Goal: Task Accomplishment & Management: Manage account settings

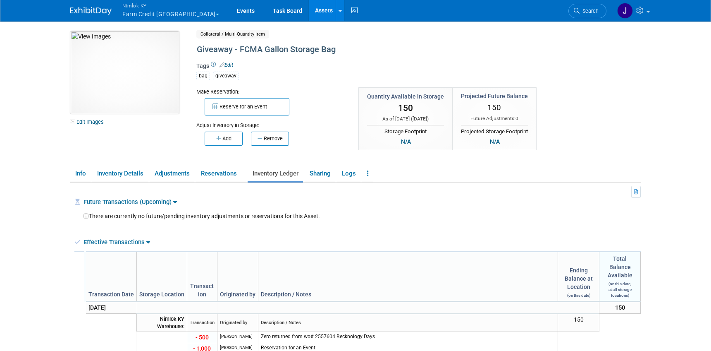
click at [309, 13] on link "Assets" at bounding box center [324, 10] width 30 height 21
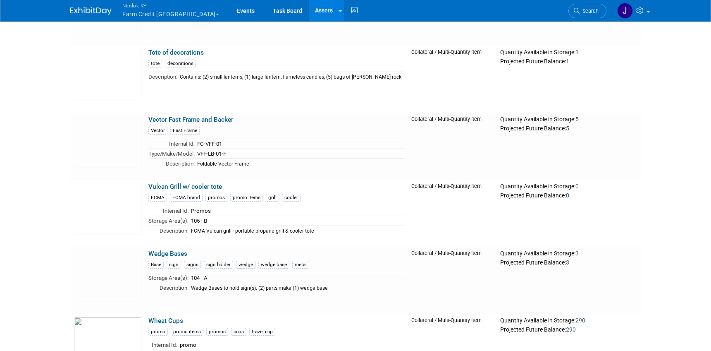
scroll to position [23871, 0]
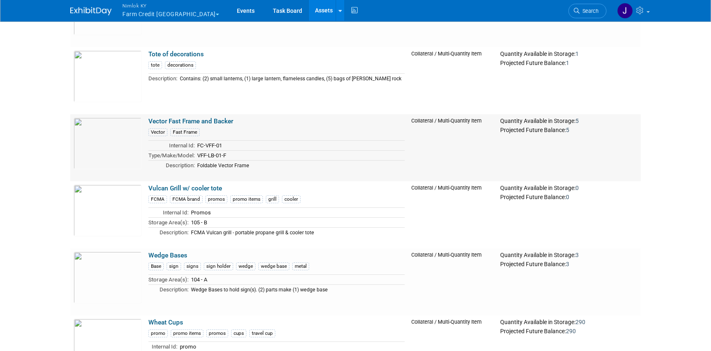
click at [227, 117] on link "Vector Fast Frame and Backer" at bounding box center [190, 120] width 85 height 7
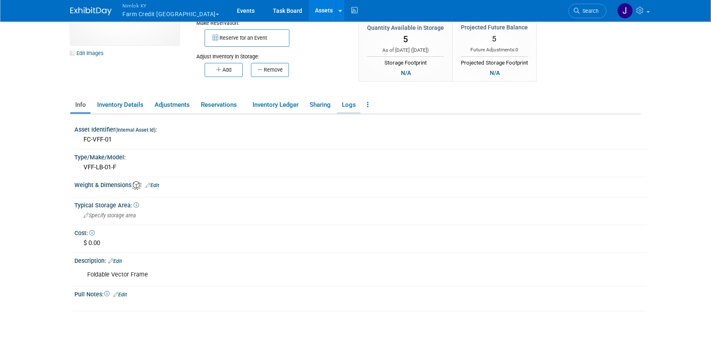
scroll to position [68, 0]
click at [349, 108] on link "Logs" at bounding box center [349, 105] width 24 height 14
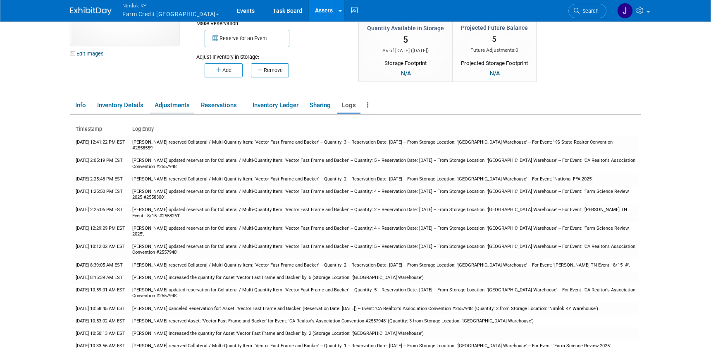
click at [187, 105] on link "Adjustments" at bounding box center [172, 105] width 45 height 14
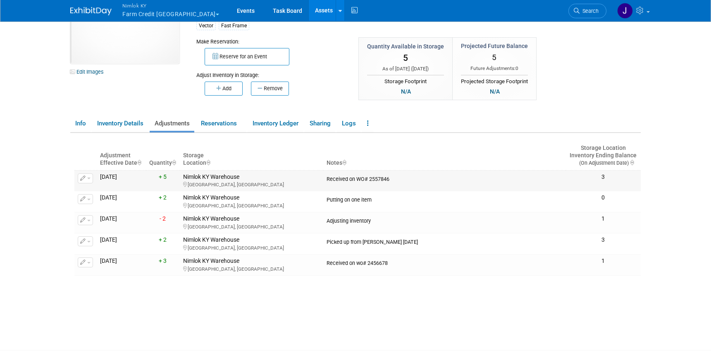
scroll to position [0, 0]
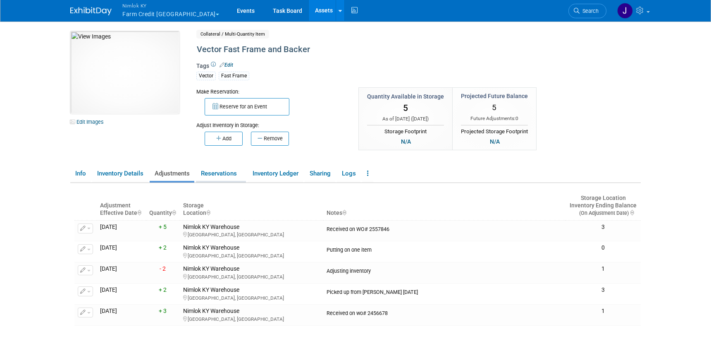
click at [229, 176] on link "Reservations" at bounding box center [221, 173] width 50 height 14
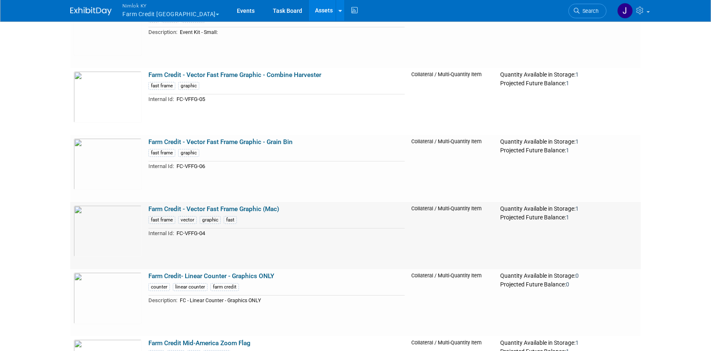
scroll to position [8788, 0]
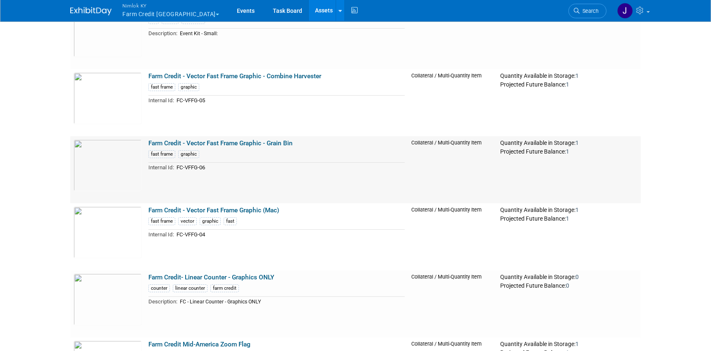
click at [227, 139] on link "Farm Credit - Vector Fast Frame Graphic - Grain Bin" at bounding box center [220, 142] width 144 height 7
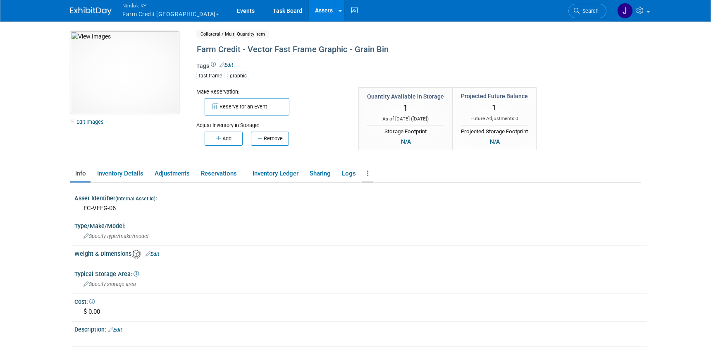
click at [368, 175] on link at bounding box center [367, 173] width 11 height 14
click at [407, 191] on link "Copy/Duplicate Asset" at bounding box center [398, 190] width 72 height 14
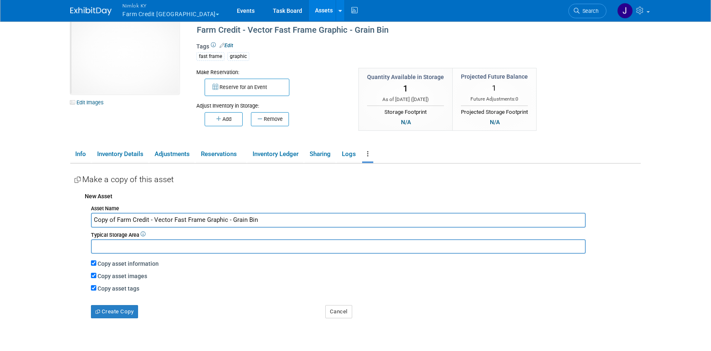
scroll to position [25, 0]
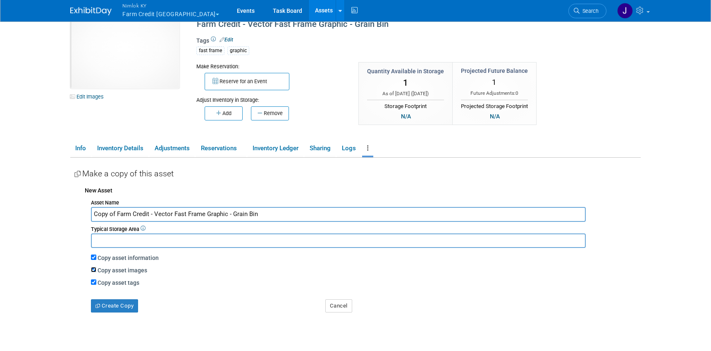
click at [94, 268] on input "Copy asset images" at bounding box center [93, 269] width 5 height 5
checkbox input "false"
drag, startPoint x: 117, startPoint y: 214, endPoint x: 89, endPoint y: 214, distance: 27.3
click at [89, 214] on div "Asset Name Copy of Farm Credit - Vector Fast Frame Graphic - Grain Bin Typical …" at bounding box center [363, 254] width 556 height 116
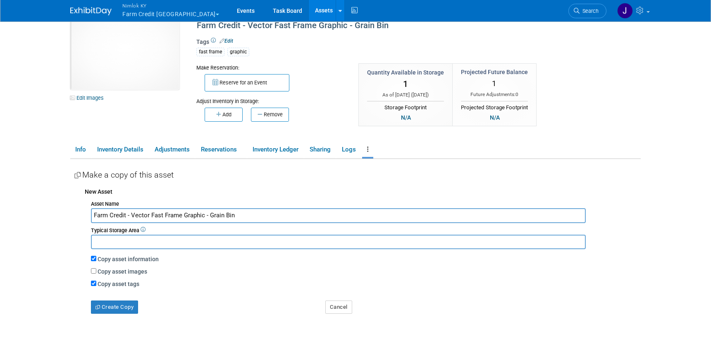
scroll to position [24, 0]
click at [242, 215] on input "Farm Credit - Vector Fast Frame Graphic - Grain Bin" at bounding box center [338, 215] width 495 height 14
paste input "Supporting Agriculture's Next Generation"
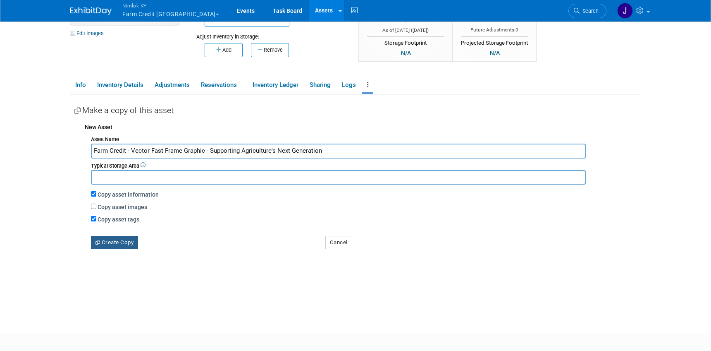
scroll to position [89, 0]
type input "Farm Credit - Vector Fast Frame Graphic - Supporting Agriculture's Next Generat…"
click at [128, 242] on button "Create Copy" at bounding box center [114, 241] width 47 height 13
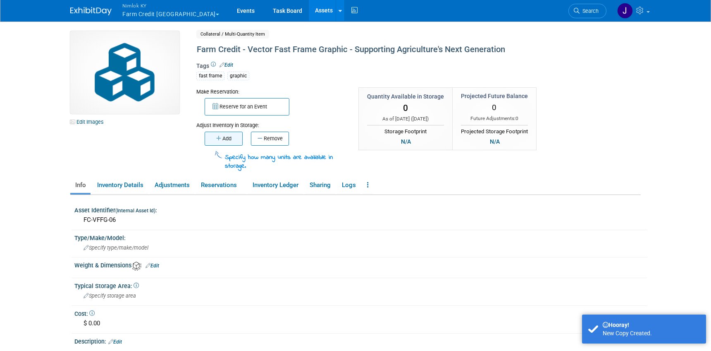
click at [224, 144] on button "Add" at bounding box center [224, 139] width 38 height 14
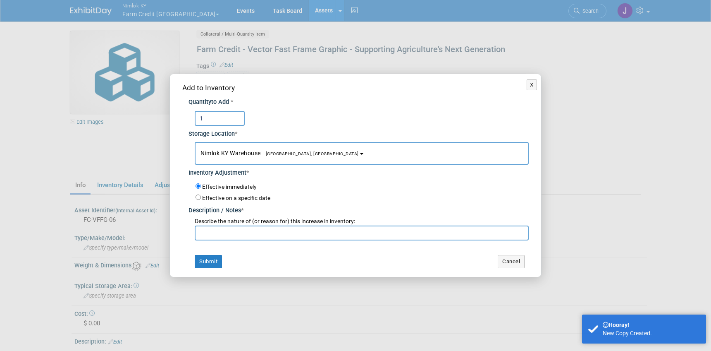
type input "1"
click at [271, 234] on input "text" at bounding box center [362, 232] width 334 height 15
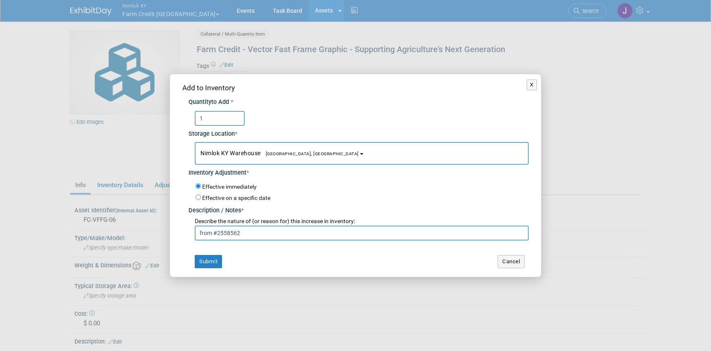
type input "from #2558562"
click at [229, 120] on input "1" at bounding box center [220, 118] width 50 height 15
type input "2"
click at [213, 262] on button "Submit" at bounding box center [208, 261] width 27 height 13
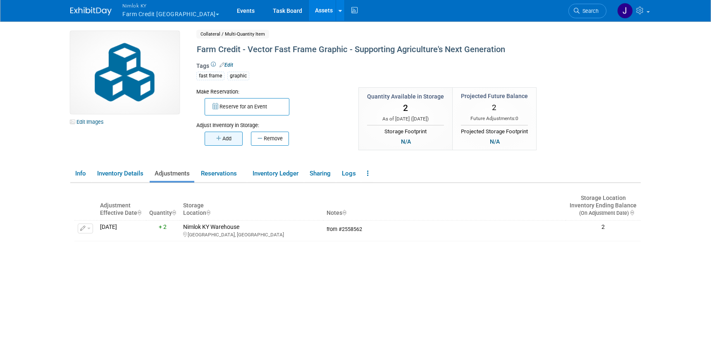
click at [226, 142] on button "Add" at bounding box center [224, 139] width 38 height 14
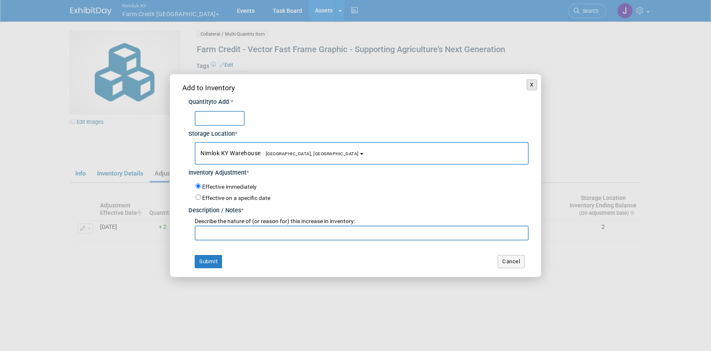
click at [534, 85] on button "X" at bounding box center [532, 84] width 10 height 11
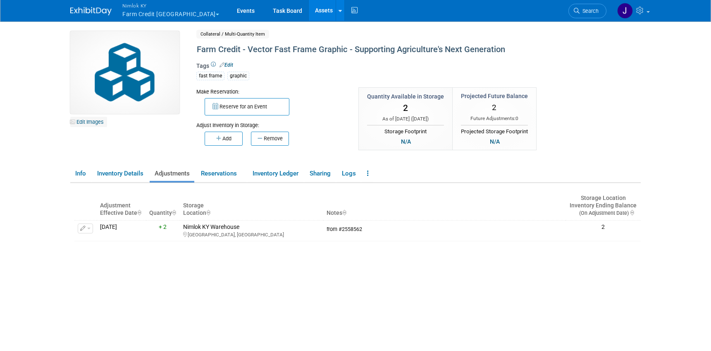
click at [89, 120] on link "Edit Images" at bounding box center [88, 122] width 37 height 10
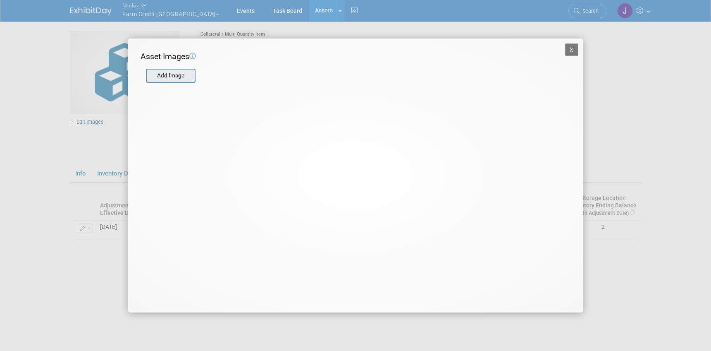
click at [165, 81] on input "file" at bounding box center [145, 75] width 98 height 12
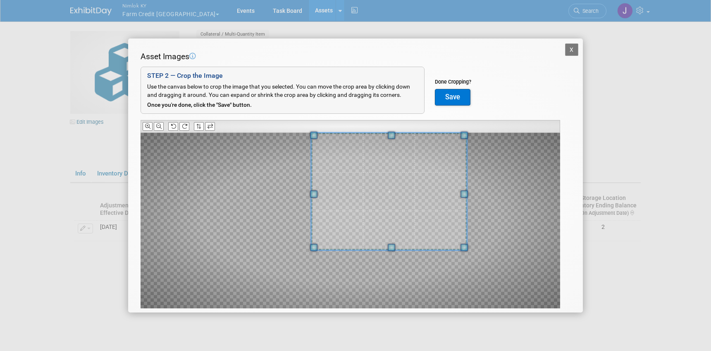
click at [402, 133] on div at bounding box center [389, 191] width 156 height 117
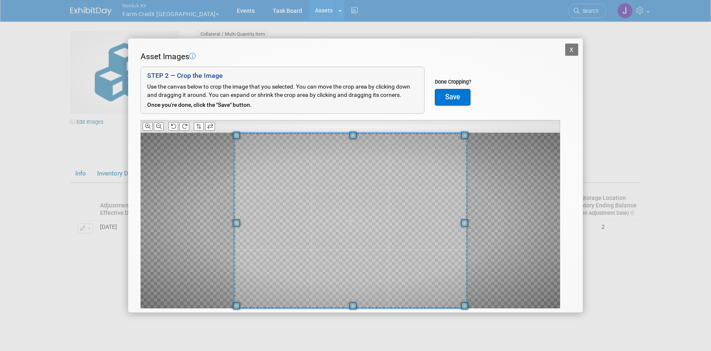
click at [234, 298] on div at bounding box center [350, 220] width 233 height 175
click at [452, 96] on button "Save" at bounding box center [453, 97] width 36 height 17
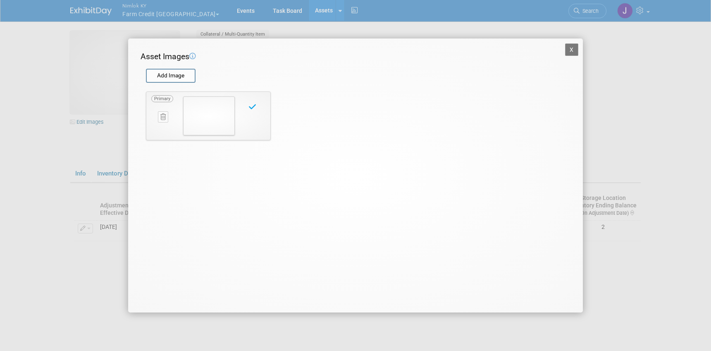
click at [574, 50] on button "X" at bounding box center [571, 49] width 13 height 12
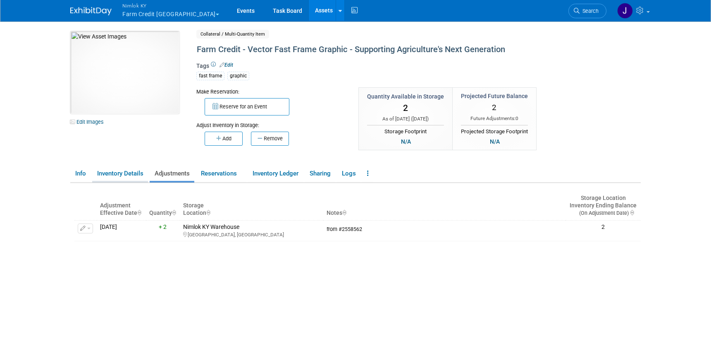
click at [132, 175] on link "Inventory Details" at bounding box center [120, 173] width 56 height 14
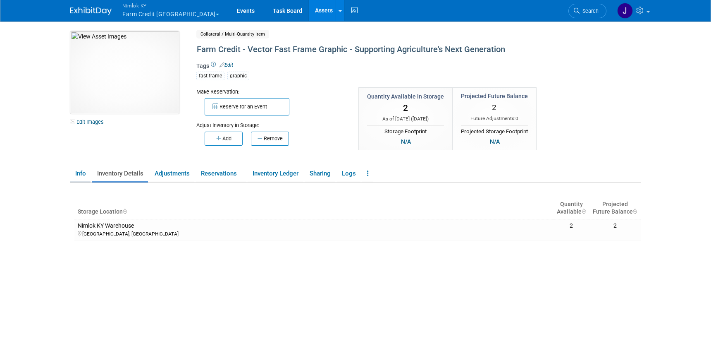
click at [82, 172] on link "Info" at bounding box center [80, 173] width 20 height 14
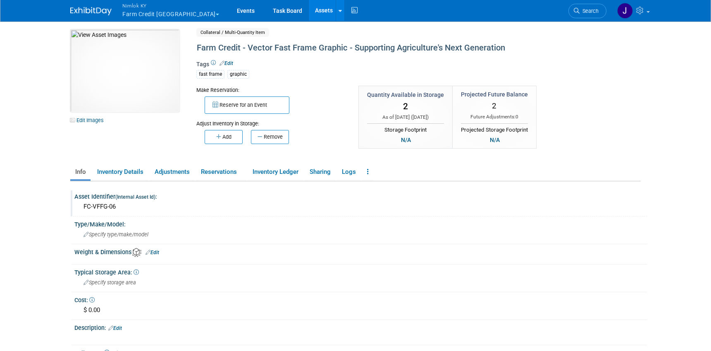
scroll to position [3, 0]
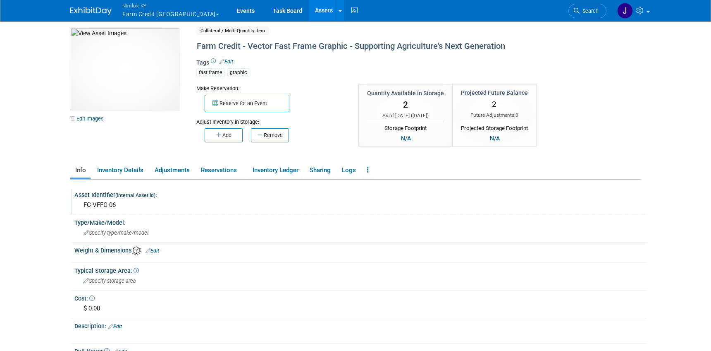
click at [125, 205] on div "FC-VFFG-06" at bounding box center [361, 205] width 560 height 13
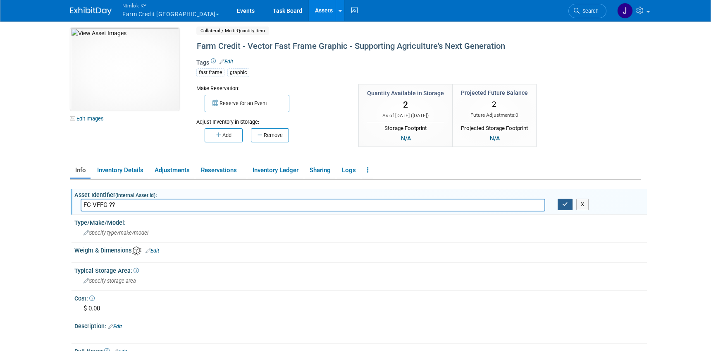
type input "FC-VFFG-??"
click at [563, 204] on icon "button" at bounding box center [565, 203] width 6 height 5
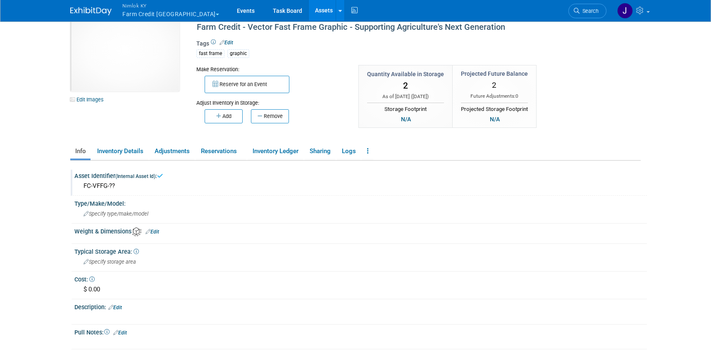
scroll to position [0, 0]
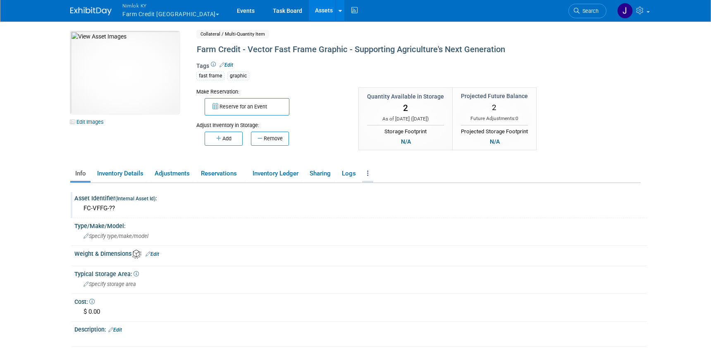
click at [368, 172] on link at bounding box center [367, 173] width 11 height 14
click at [398, 191] on link "Copy/Duplicate Asset" at bounding box center [398, 190] width 72 height 14
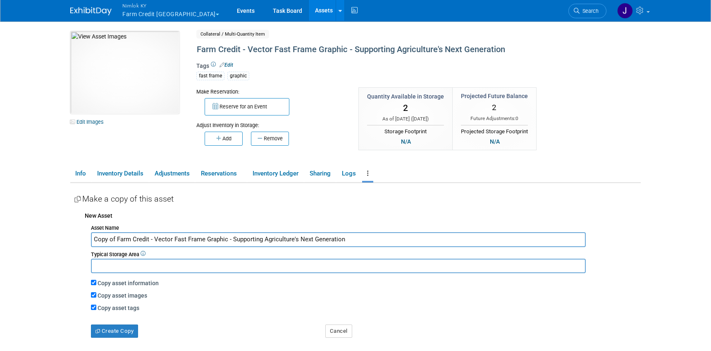
drag, startPoint x: 233, startPoint y: 238, endPoint x: 303, endPoint y: 242, distance: 69.6
click at [299, 242] on input "Copy of Farm Credit - Vector Fast Frame Graphic - Supporting Agriculture's Next…" at bounding box center [338, 239] width 495 height 14
drag, startPoint x: 358, startPoint y: 242, endPoint x: 233, endPoint y: 239, distance: 124.9
click at [232, 239] on input "Copy of Farm Credit - Vector Fast Frame Graphic - Supporting Agriculture's Next…" at bounding box center [338, 239] width 495 height 14
paste input "Supports Rural Communities & Agriculture"
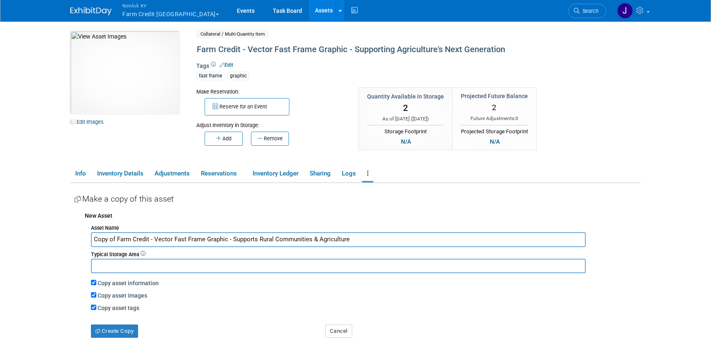
type input "Copy of Farm Credit - Vector Fast Frame Graphic - Supports Rural Communities & …"
click at [93, 295] on input "Copy asset images" at bounding box center [93, 294] width 5 height 5
checkbox input "false"
click at [120, 330] on button "Create Copy" at bounding box center [114, 330] width 47 height 13
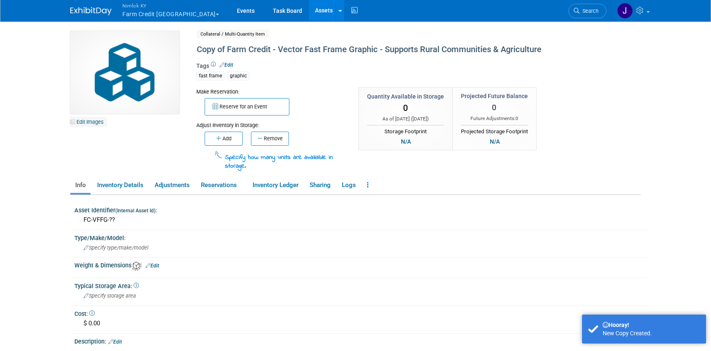
click at [94, 122] on link "Edit Images" at bounding box center [88, 122] width 37 height 10
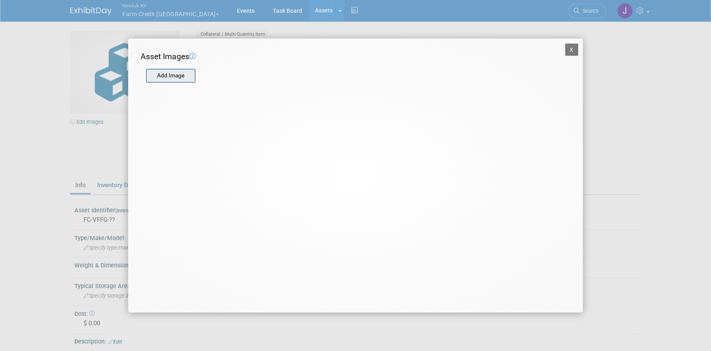
click at [183, 76] on input "file" at bounding box center [145, 75] width 98 height 12
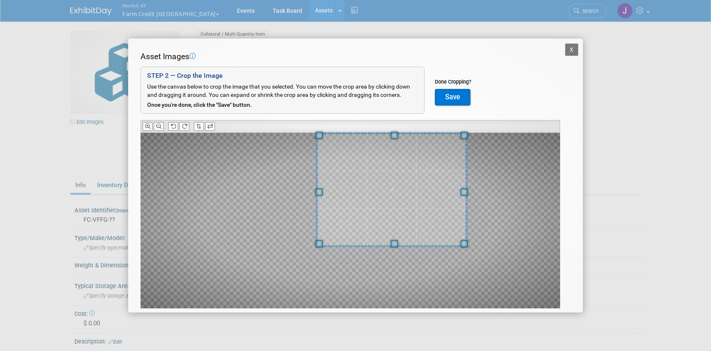
click at [408, 131] on div "Asset Images Add Image STEP 2 — Crop the Image Use the canvas below to crop the…" at bounding box center [356, 192] width 430 height 283
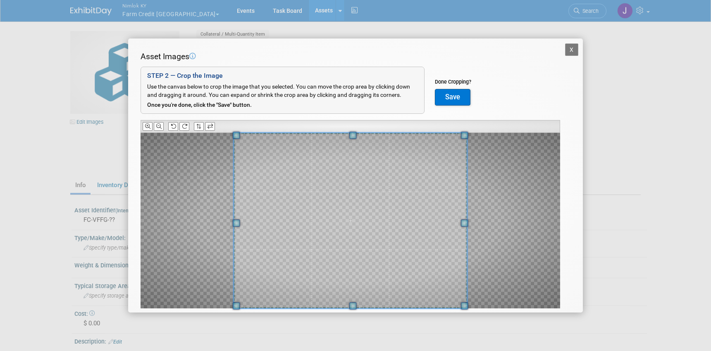
click at [234, 311] on div "Asset Images Add Image STEP 2 — Crop the Image Use the canvas below to crop the…" at bounding box center [356, 192] width 430 height 283
click at [462, 97] on button "Save" at bounding box center [453, 97] width 36 height 17
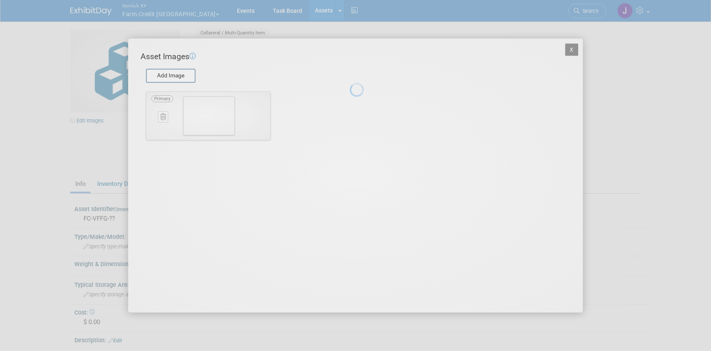
scroll to position [2, 0]
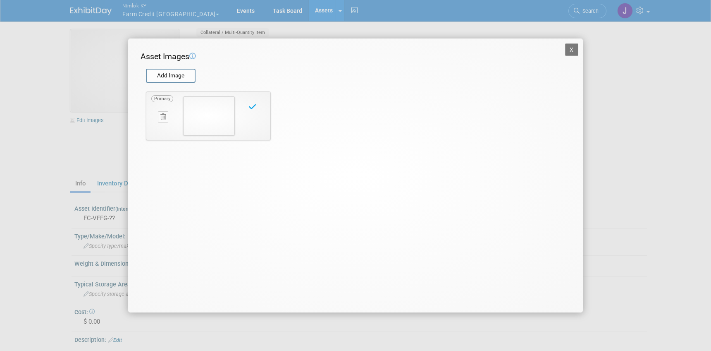
click at [572, 48] on button "X" at bounding box center [571, 49] width 13 height 12
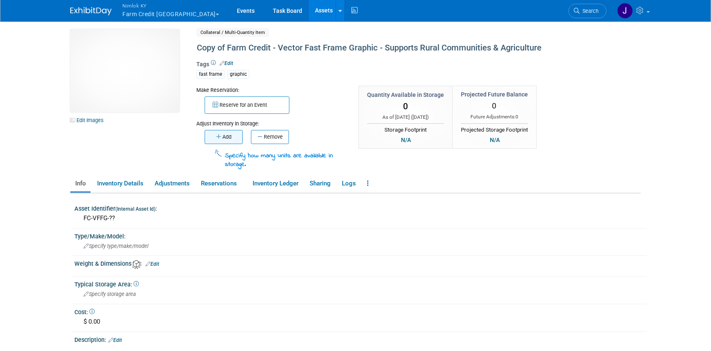
click at [235, 143] on button "Add" at bounding box center [224, 137] width 38 height 14
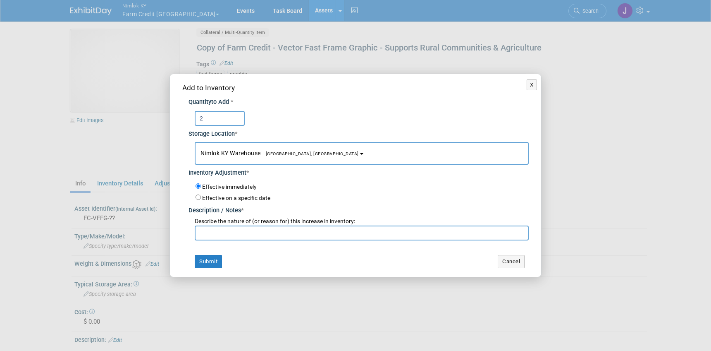
type input "2"
click at [277, 233] on input "text" at bounding box center [362, 232] width 334 height 15
type input "f"
type input "adding from #2558562"
click at [213, 263] on button "Submit" at bounding box center [208, 261] width 27 height 13
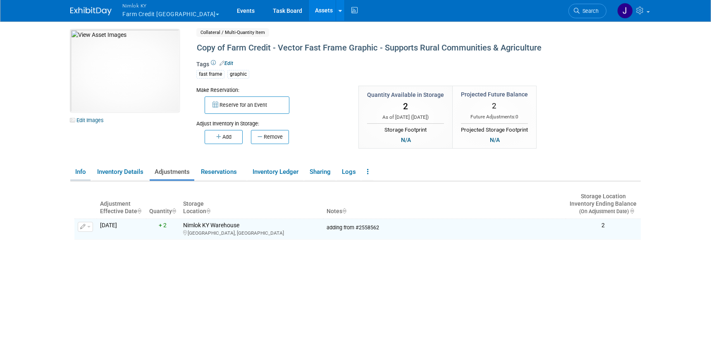
click at [86, 173] on link "Info" at bounding box center [80, 172] width 20 height 14
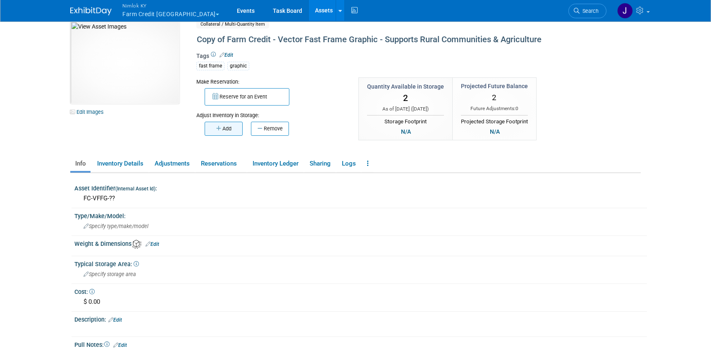
scroll to position [0, 0]
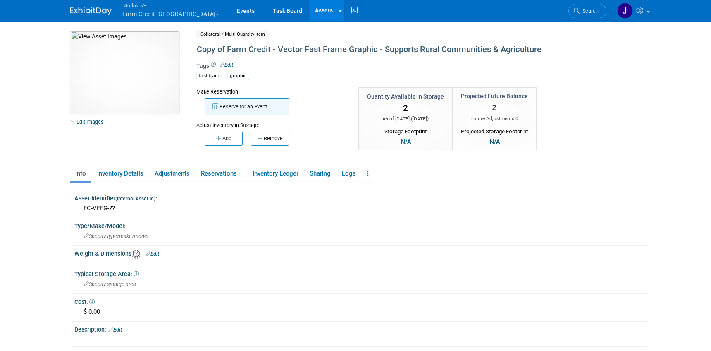
click at [244, 106] on button "Reserve for an Event" at bounding box center [247, 106] width 85 height 17
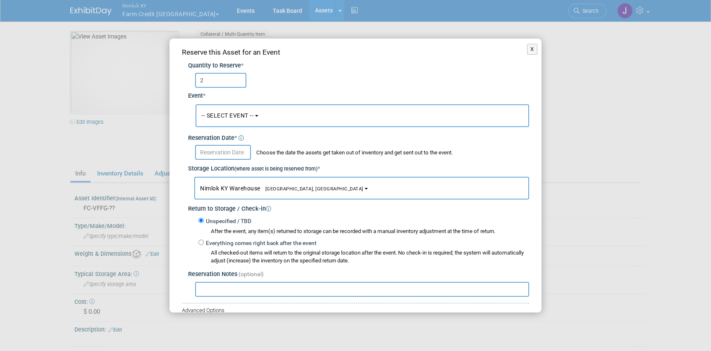
type input "2"
click at [230, 114] on span "-- SELECT EVENT --" at bounding box center [227, 115] width 52 height 7
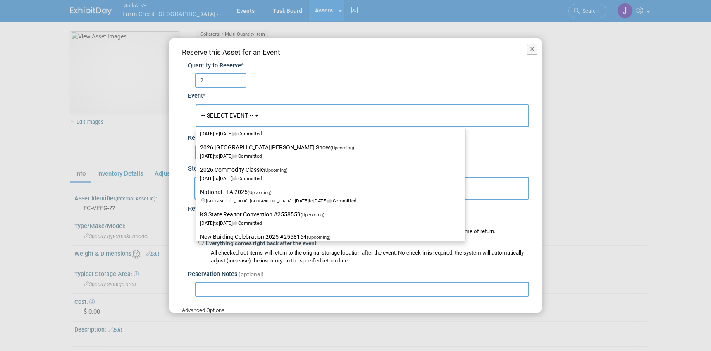
scroll to position [266, 0]
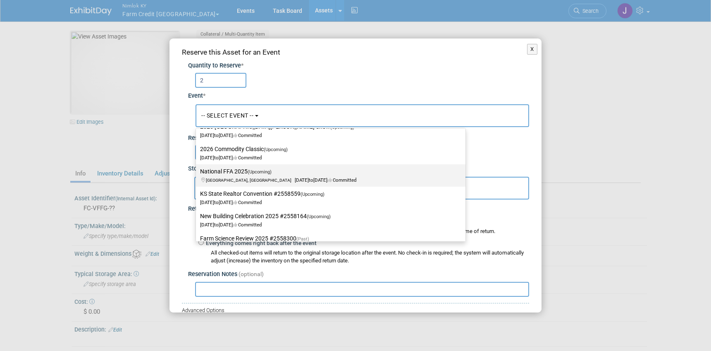
click at [309, 177] on span "to" at bounding box center [311, 180] width 5 height 6
click at [197, 174] on input "National FFA 2025 (Upcoming) Indianapolis, IN Oct 29, 2025 to Oct 31, 2025 Comm…" at bounding box center [194, 171] width 5 height 5
select select "11142014"
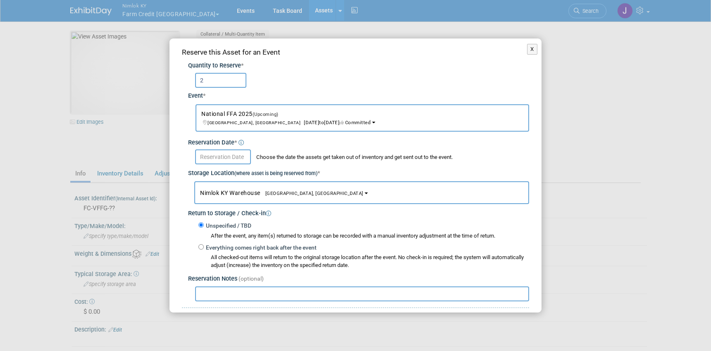
click at [227, 158] on input "text" at bounding box center [223, 156] width 56 height 15
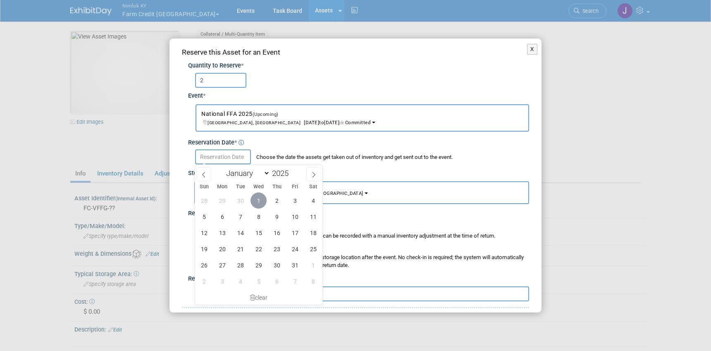
click at [257, 196] on span "1" at bounding box center [259, 200] width 16 height 16
type input "Oct 1, 2025"
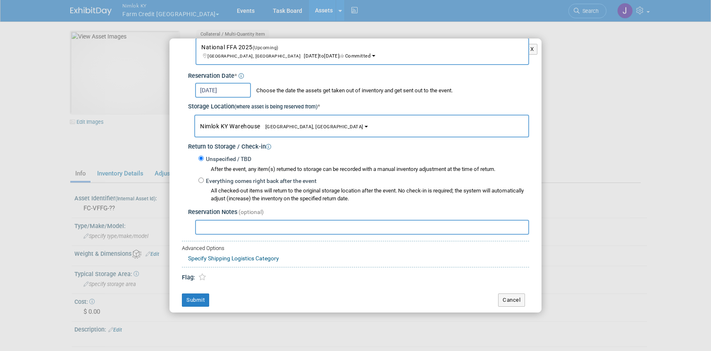
scroll to position [69, 0]
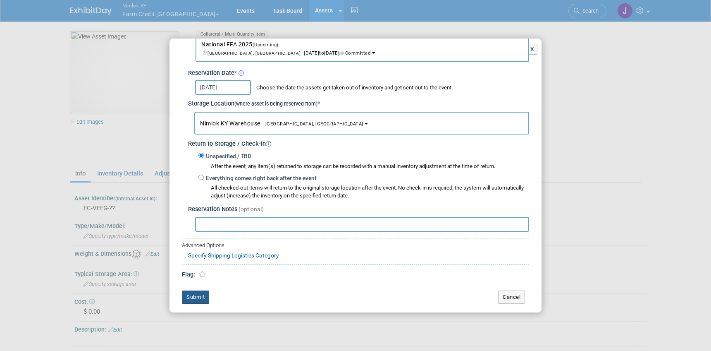
click at [190, 297] on button "Submit" at bounding box center [195, 296] width 27 height 13
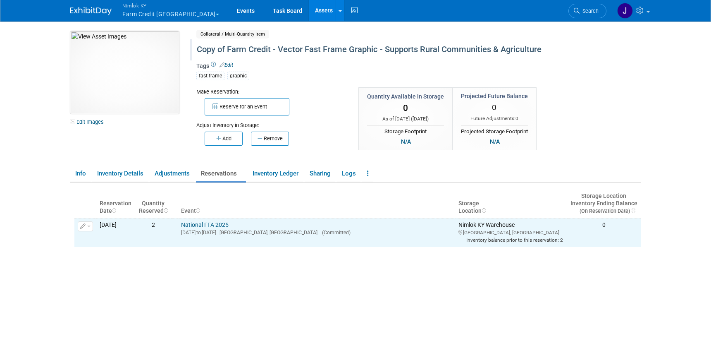
click at [226, 48] on div "Copy of Farm Credit - Vector Fast Frame Graphic - Supports Rural Communities & …" at bounding box center [383, 49] width 379 height 15
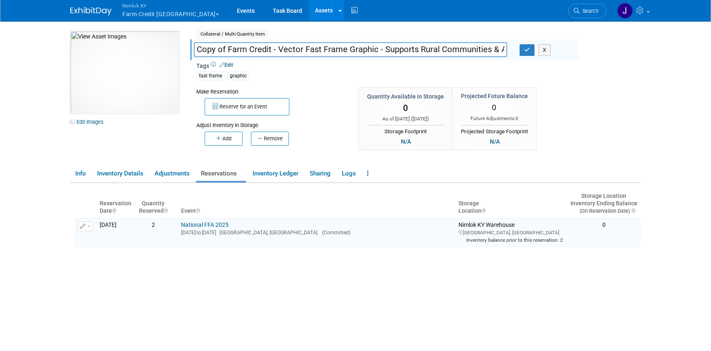
click at [227, 48] on input "Copy of Farm Credit - Vector Fast Frame Graphic - Supports Rural Communities & …" at bounding box center [350, 49] width 313 height 14
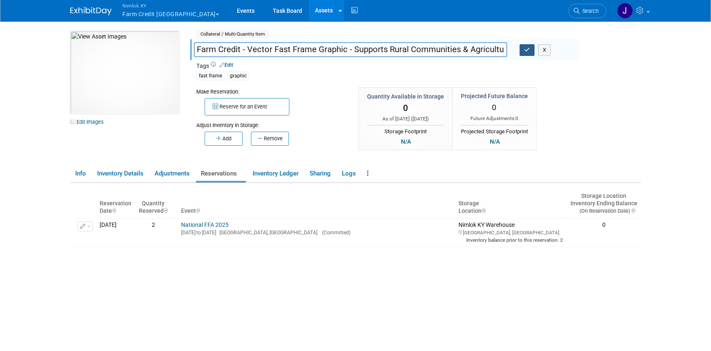
type input "Farm Credit - Vector Fast Frame Graphic - Supports Rural Communities & Agricult…"
click at [527, 50] on icon "button" at bounding box center [527, 49] width 6 height 5
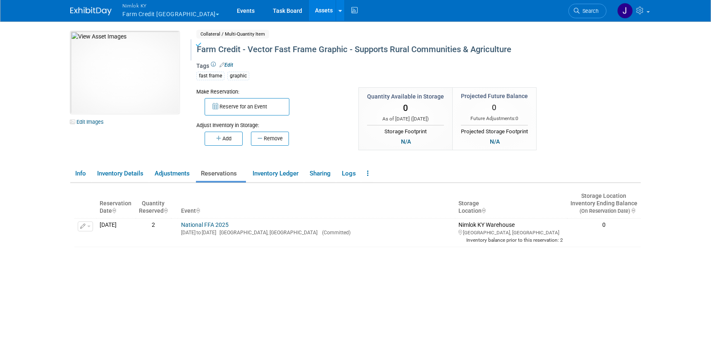
click at [309, 9] on link "Assets" at bounding box center [324, 10] width 30 height 21
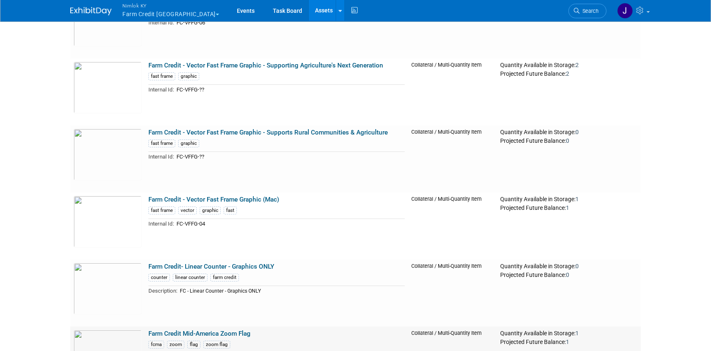
scroll to position [8919, 0]
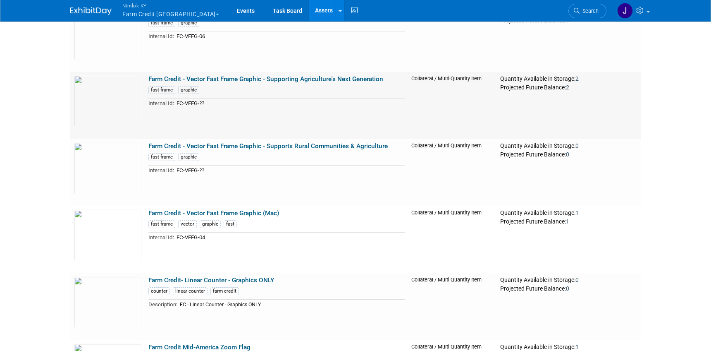
click at [252, 75] on link "Farm Credit - Vector Fast Frame Graphic - Supporting Agriculture's Next Generat…" at bounding box center [265, 78] width 235 height 7
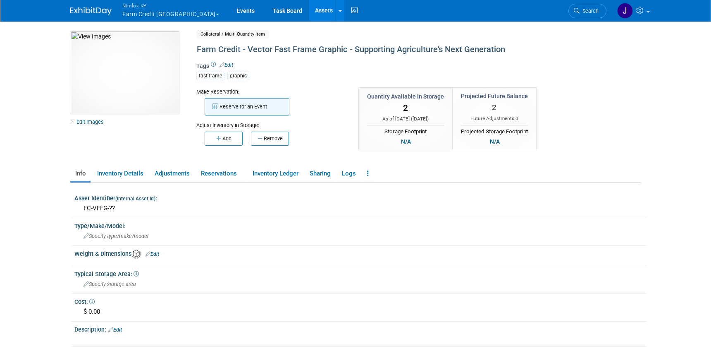
click at [244, 103] on button "Reserve for an Event" at bounding box center [247, 106] width 85 height 17
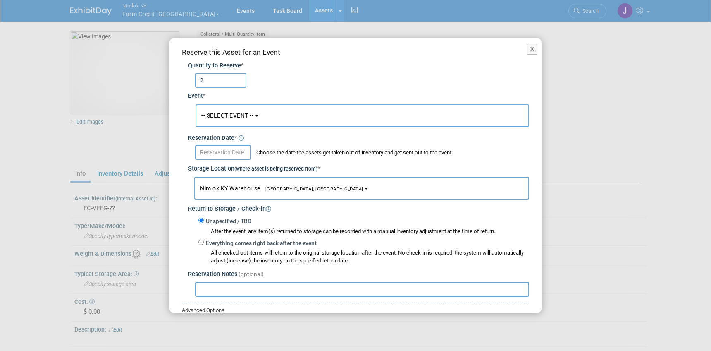
type input "2"
click at [260, 116] on button "-- SELECT EVENT --" at bounding box center [363, 115] width 334 height 23
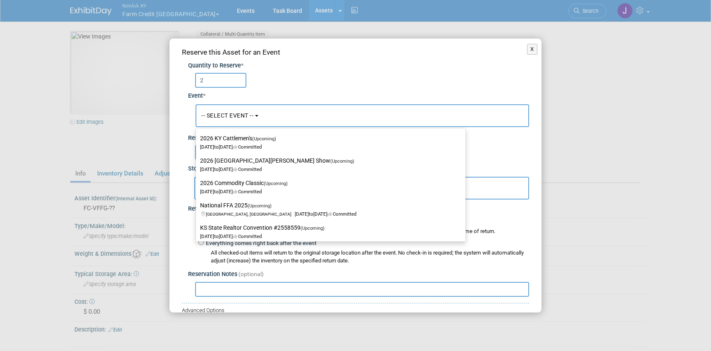
scroll to position [233, 0]
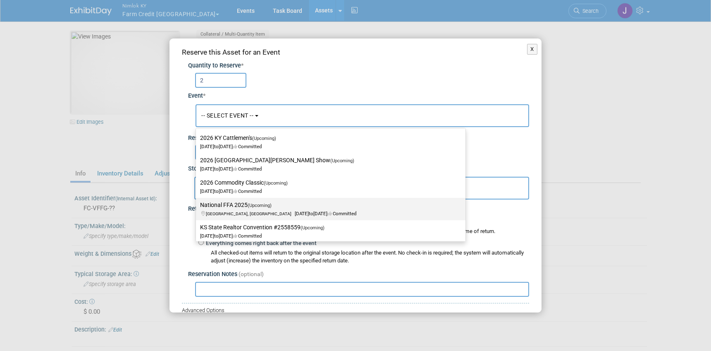
click at [268, 209] on label "National FFA 2025 (Upcoming) [GEOGRAPHIC_DATA], IN [DATE] to [DATE] Committed" at bounding box center [328, 208] width 257 height 19
click at [197, 208] on input "National FFA 2025 (Upcoming) Indianapolis, IN Oct 29, 2025 to Oct 31, 2025 Comm…" at bounding box center [194, 204] width 5 height 5
select select "11142014"
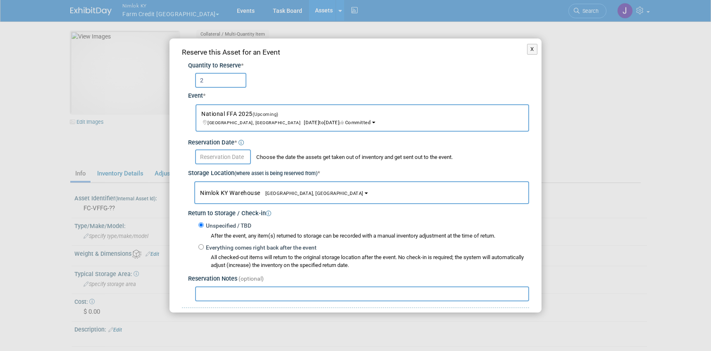
click at [237, 157] on input "text" at bounding box center [223, 156] width 56 height 15
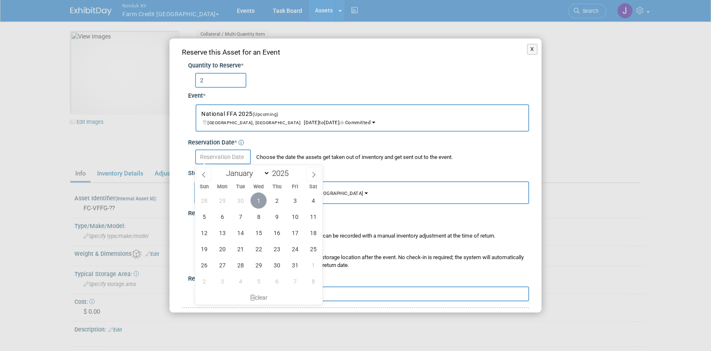
click at [258, 198] on span "1" at bounding box center [259, 200] width 16 height 16
type input "Oct 1, 2025"
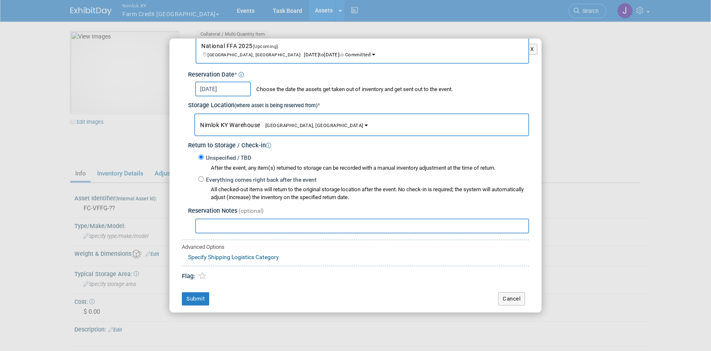
scroll to position [69, 0]
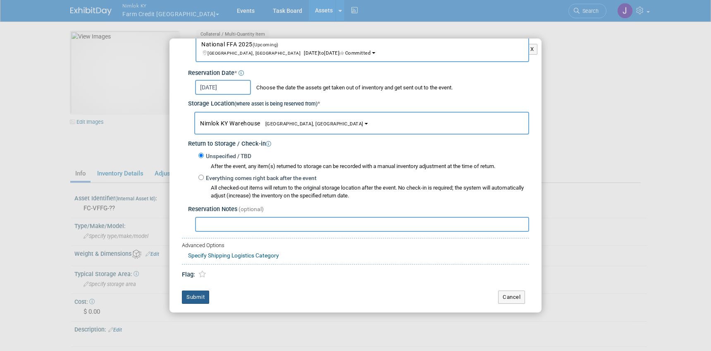
click at [200, 297] on button "Submit" at bounding box center [195, 296] width 27 height 13
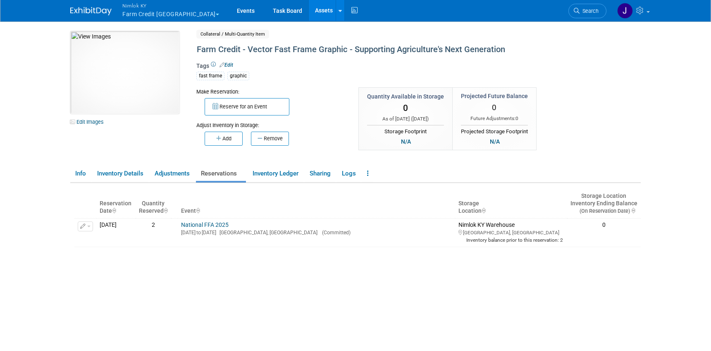
click at [147, 14] on button "Nimlok KY Farm Credit Mid America" at bounding box center [176, 11] width 108 height 22
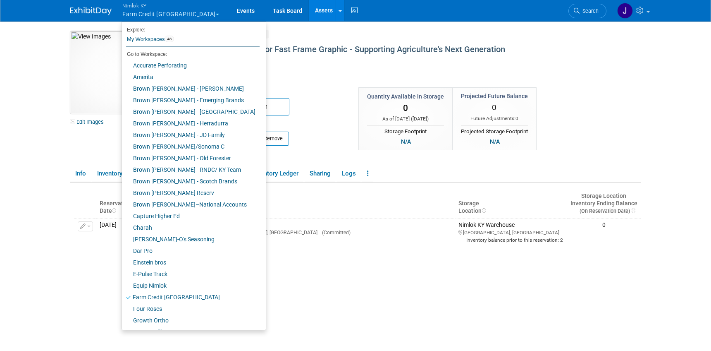
click at [313, 207] on th "Event" at bounding box center [317, 203] width 278 height 29
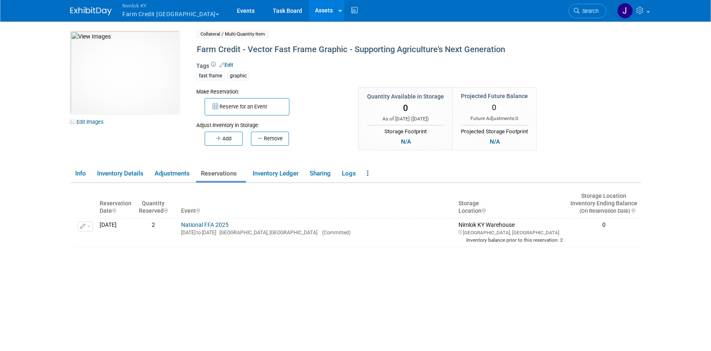
click at [170, 13] on button "Nimlok KY Farm Credit Mid America" at bounding box center [176, 11] width 108 height 22
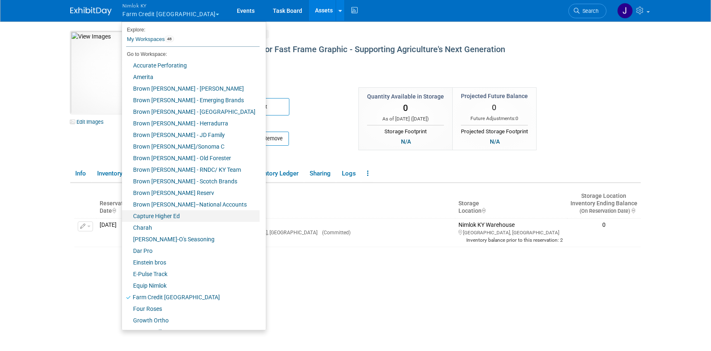
scroll to position [289, 0]
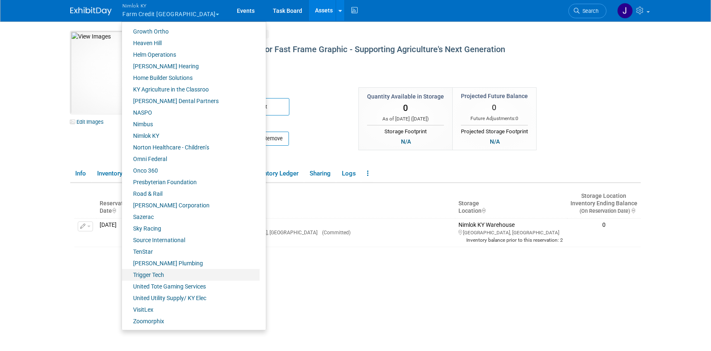
click at [165, 273] on link "Trigger Tech" at bounding box center [191, 275] width 138 height 12
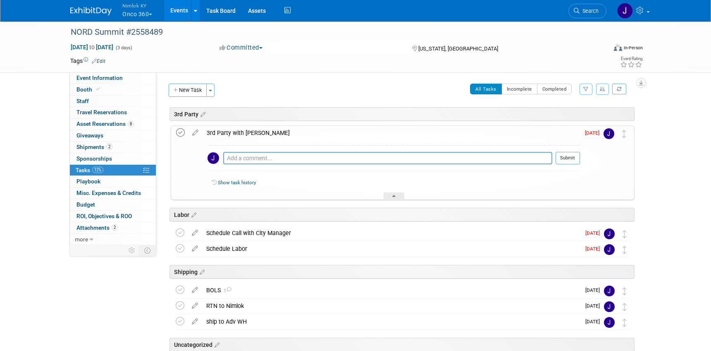
click at [181, 132] on icon at bounding box center [180, 132] width 9 height 9
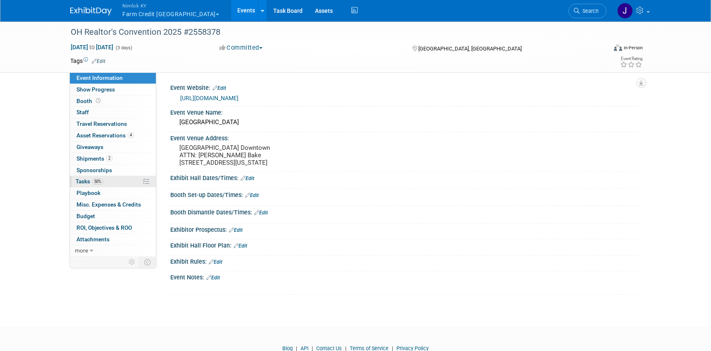
click at [117, 184] on link "50% Tasks 50%" at bounding box center [113, 181] width 86 height 11
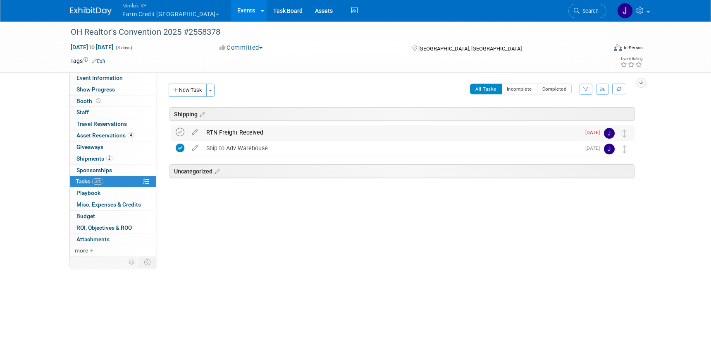
click at [179, 132] on icon at bounding box center [180, 132] width 9 height 9
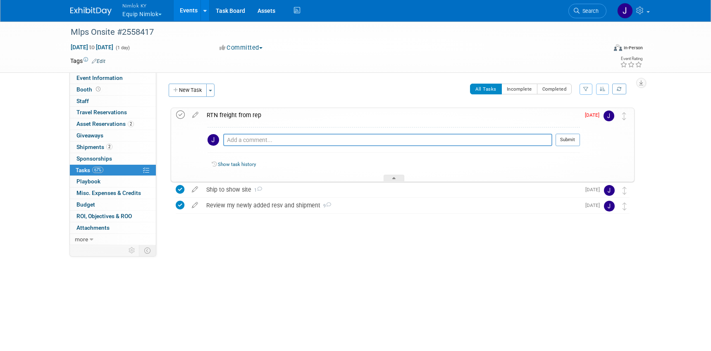
click at [181, 114] on icon at bounding box center [180, 114] width 9 height 9
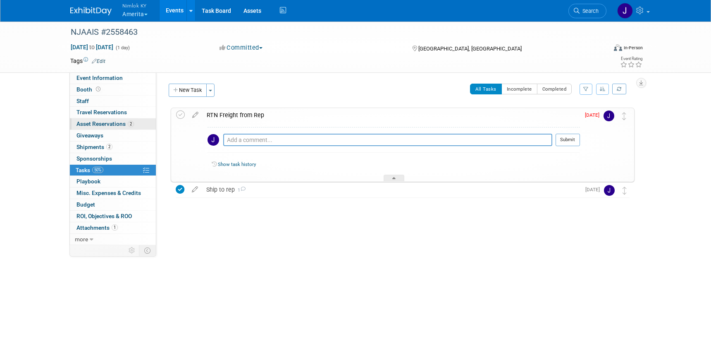
click at [110, 126] on span "Asset Reservations 2" at bounding box center [105, 123] width 57 height 7
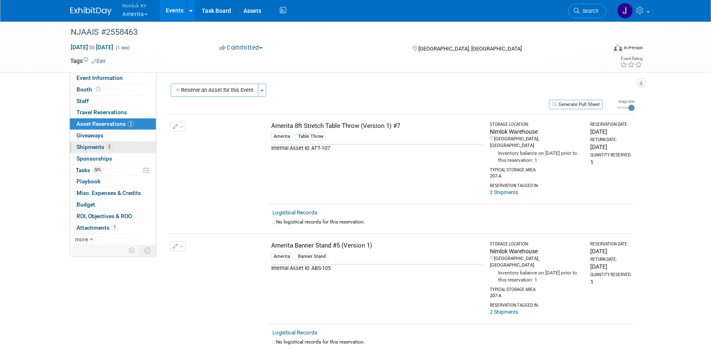
click at [112, 145] on link "2 Shipments 2" at bounding box center [113, 146] width 86 height 11
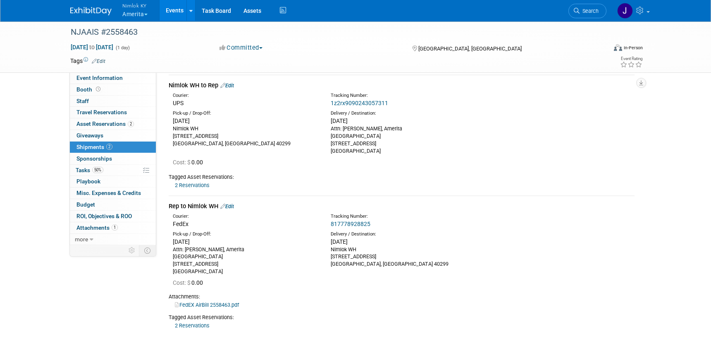
scroll to position [33, 0]
drag, startPoint x: 376, startPoint y: 222, endPoint x: 328, endPoint y: 225, distance: 48.1
click at [328, 225] on div "Tracking Number: 817778928825" at bounding box center [424, 218] width 198 height 15
copy link "817778928825"
click at [108, 169] on link "50% Tasks 50%" at bounding box center [113, 170] width 86 height 11
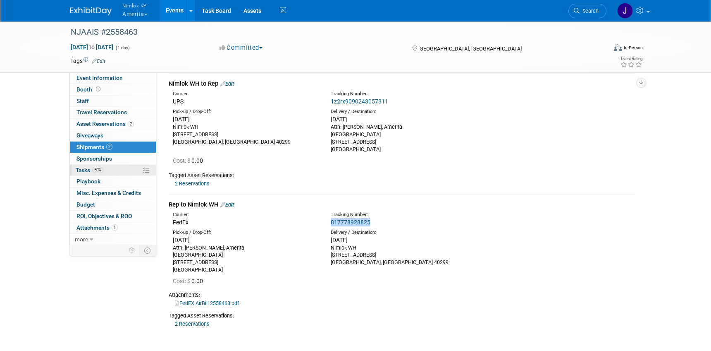
scroll to position [0, 0]
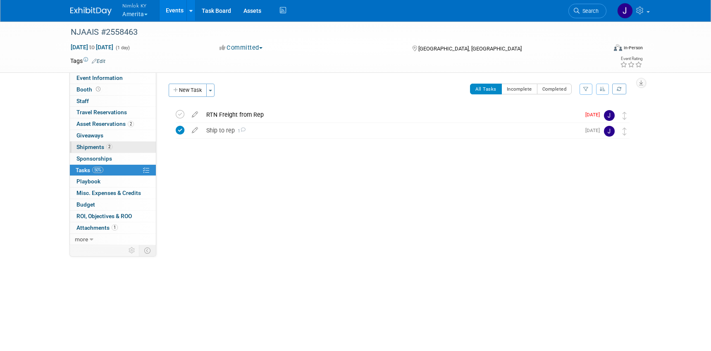
click at [117, 150] on link "2 Shipments 2" at bounding box center [113, 146] width 86 height 11
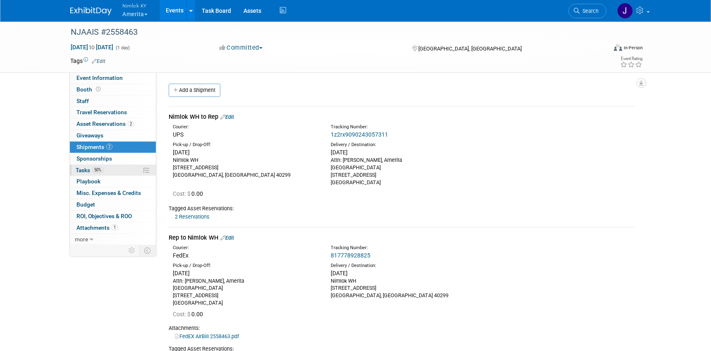
click at [87, 169] on span "Tasks 50%" at bounding box center [90, 170] width 28 height 7
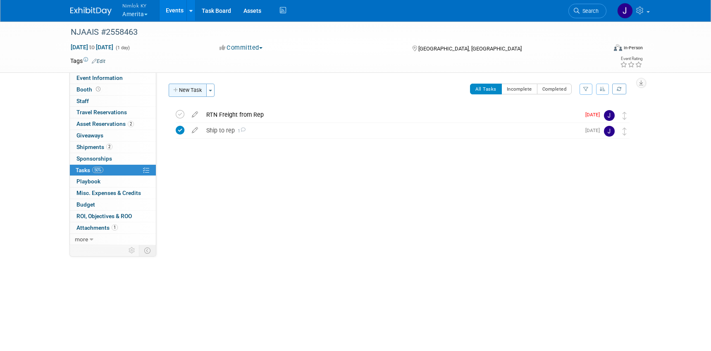
click at [189, 90] on button "New Task" at bounding box center [188, 90] width 38 height 13
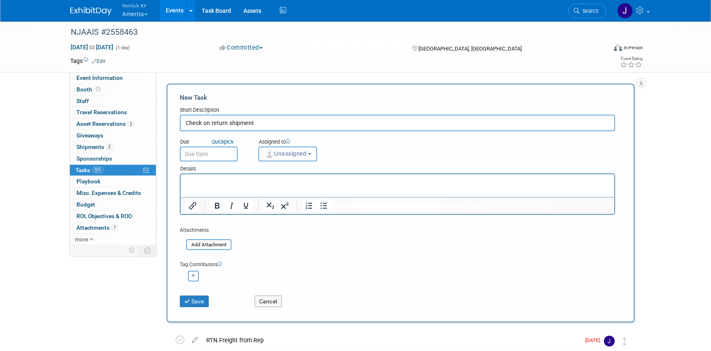
type input "Check on return shipment"
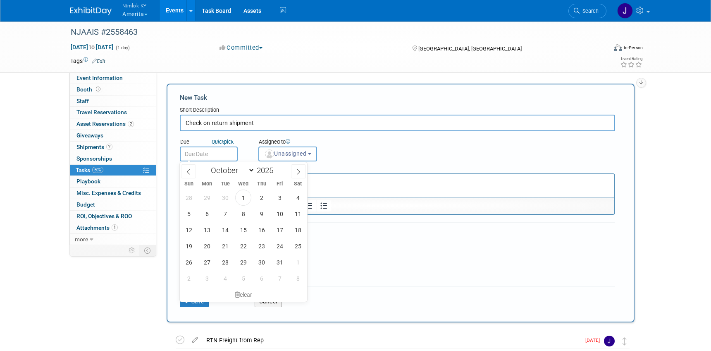
click at [224, 153] on input "text" at bounding box center [209, 153] width 58 height 15
click at [282, 199] on span "3" at bounding box center [280, 197] width 16 height 16
type input "[DATE]"
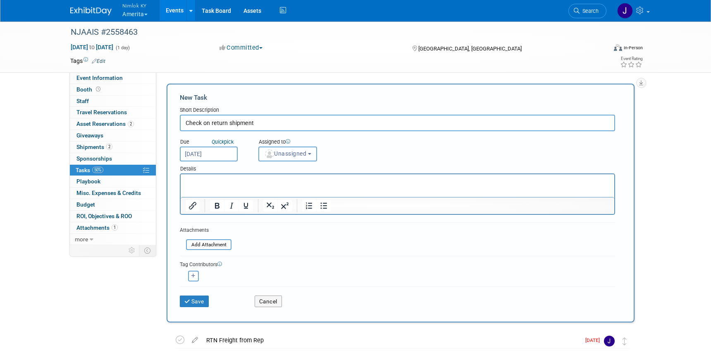
click at [291, 155] on span "Unassigned" at bounding box center [285, 153] width 42 height 7
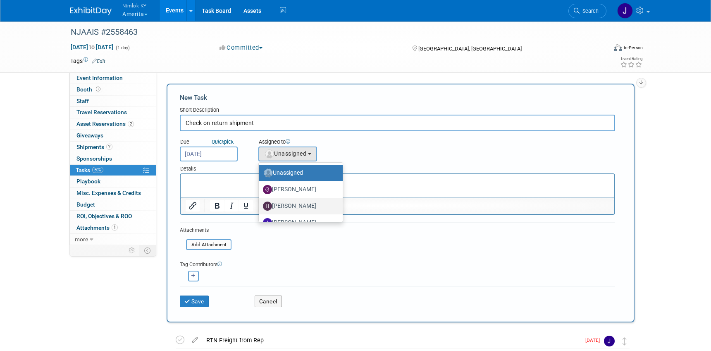
click at [301, 204] on label "Hannah Durbin" at bounding box center [299, 205] width 72 height 13
click at [260, 204] on input "Hannah Durbin" at bounding box center [257, 204] width 5 height 5
select select "8885bcbc-25ee-43c7-96ec-90b066b3f66c"
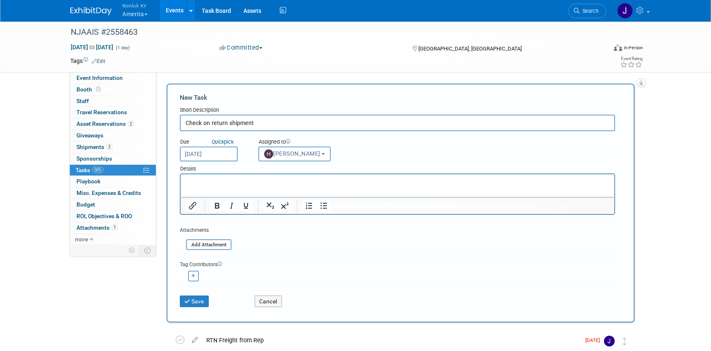
click at [234, 168] on div "Details" at bounding box center [397, 167] width 435 height 12
click at [239, 186] on html at bounding box center [398, 180] width 434 height 12
click at [194, 274] on icon "button" at bounding box center [193, 275] width 4 height 5
select select
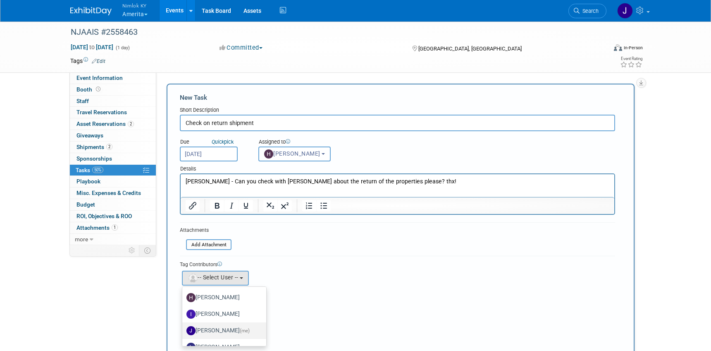
scroll to position [34, 0]
click at [216, 328] on label "Jamie Dunn (me)" at bounding box center [223, 328] width 72 height 13
click at [184, 328] on input "Jamie Dunn (me)" at bounding box center [180, 327] width 5 height 5
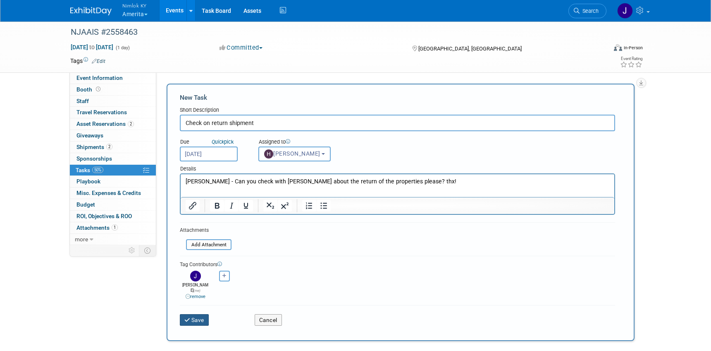
click at [199, 314] on button "Save" at bounding box center [194, 320] width 29 height 12
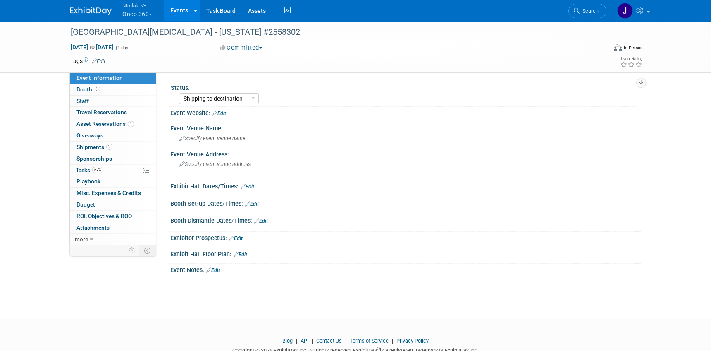
select select "Shipping to destination"
click at [108, 123] on span "Asset Reservations 1" at bounding box center [105, 123] width 57 height 7
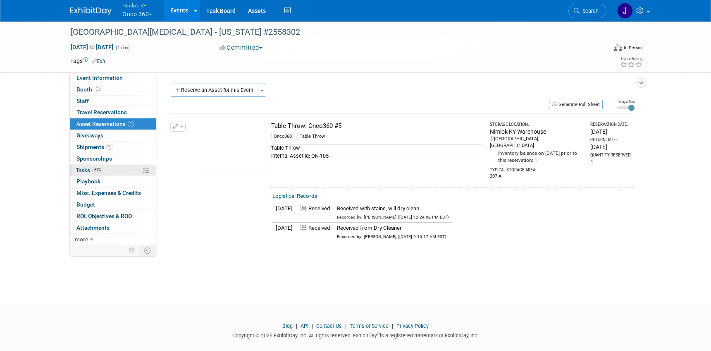
click at [94, 169] on span "67%" at bounding box center [97, 170] width 11 height 6
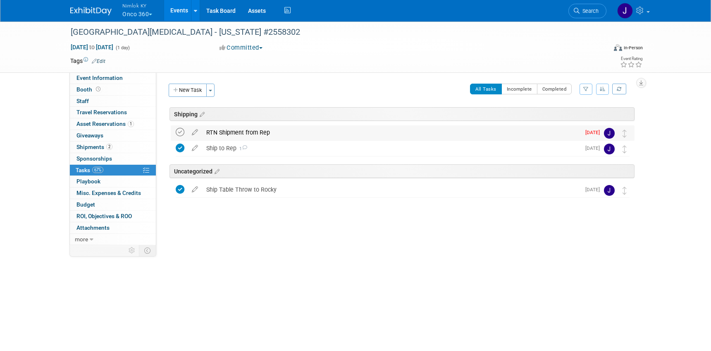
click at [182, 130] on icon at bounding box center [180, 132] width 9 height 9
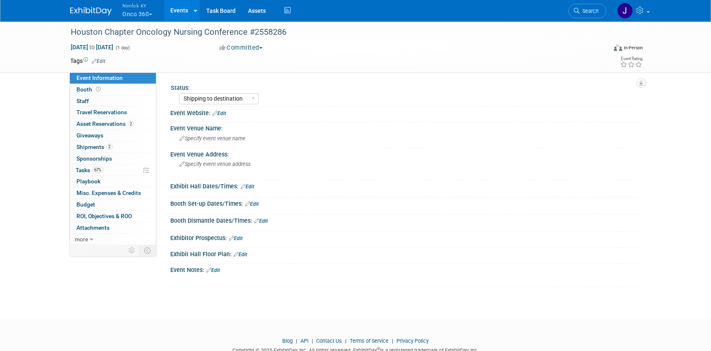
select select "Shipping to destination"
click at [89, 169] on span "Tasks 67%" at bounding box center [90, 170] width 28 height 7
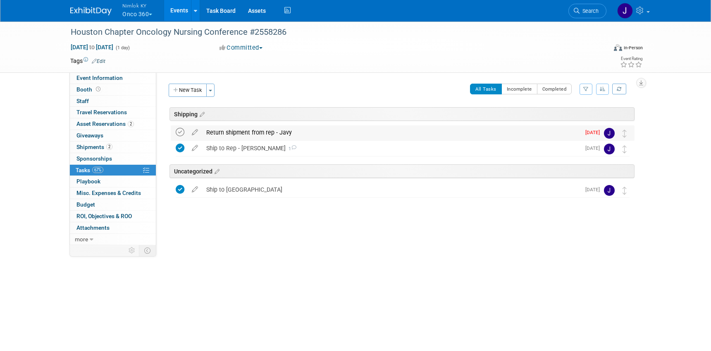
click at [180, 131] on icon at bounding box center [180, 132] width 9 height 9
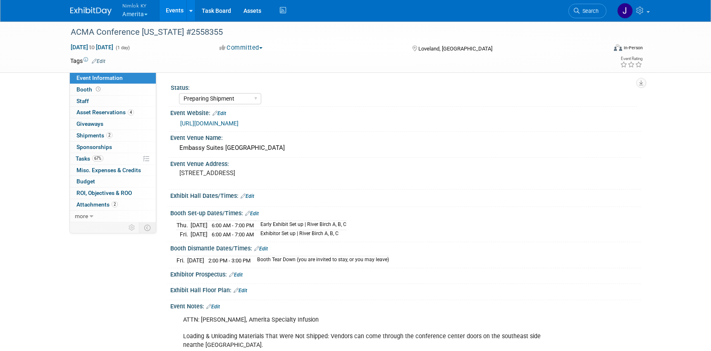
select select "Preparing Shipment"
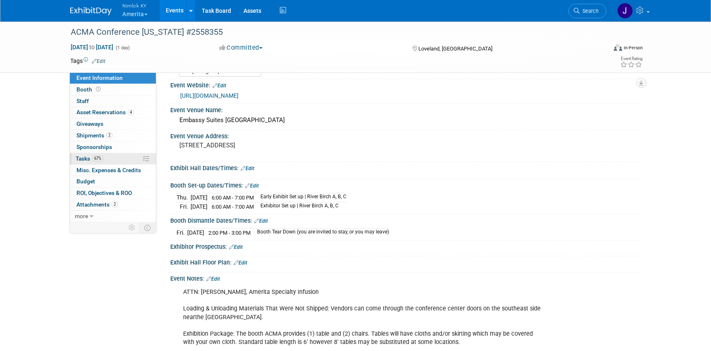
scroll to position [28, 0]
click at [111, 135] on span "2" at bounding box center [109, 135] width 6 height 6
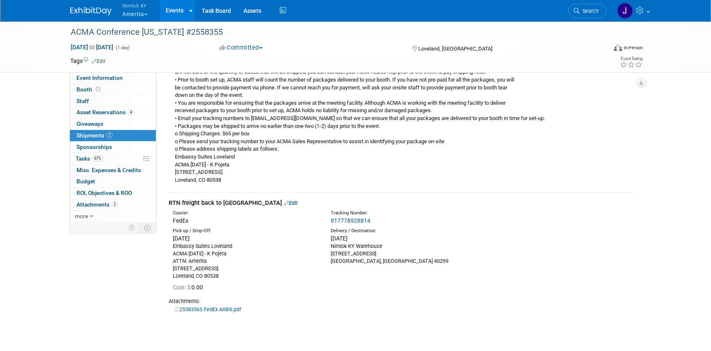
scroll to position [176, 0]
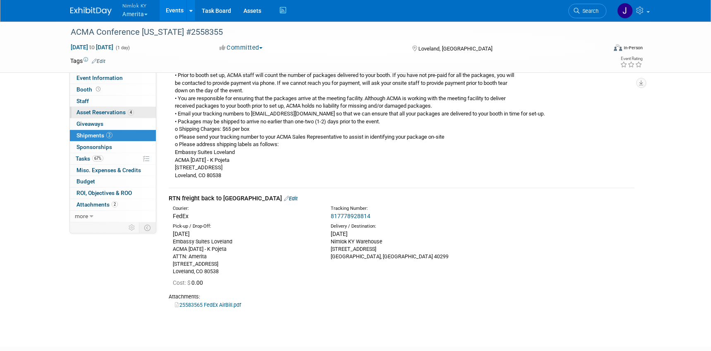
click at [130, 111] on span "4" at bounding box center [131, 112] width 6 height 6
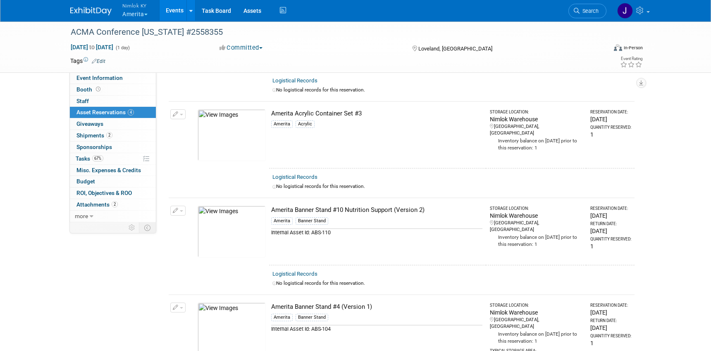
scroll to position [0, 0]
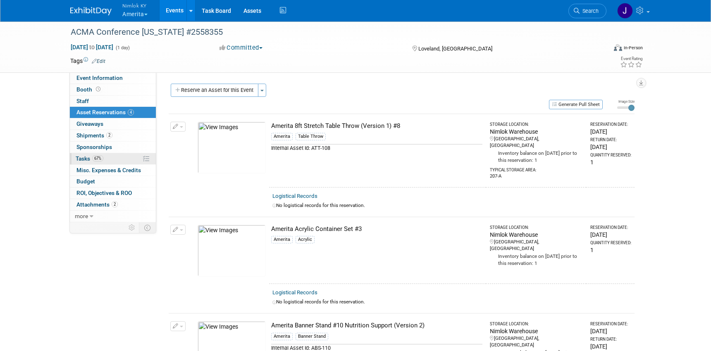
click at [114, 160] on link "67% Tasks 67%" at bounding box center [113, 158] width 86 height 11
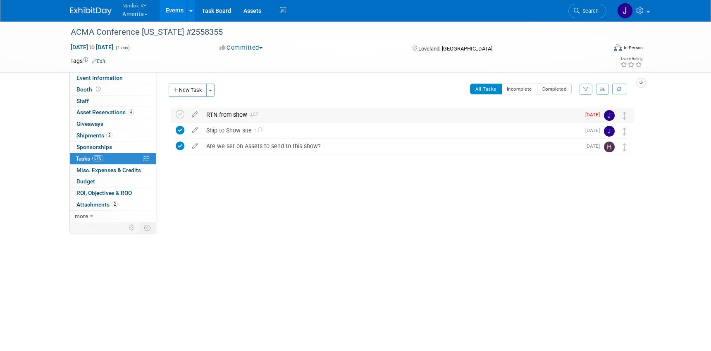
click at [283, 117] on div "RTN from show 4" at bounding box center [391, 115] width 378 height 14
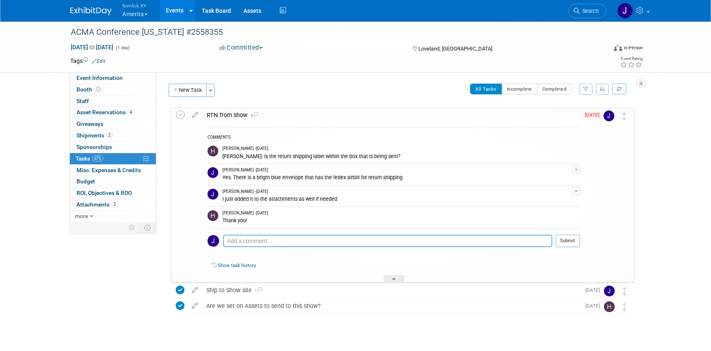
click at [327, 242] on textarea at bounding box center [387, 240] width 329 height 12
type textarea "Hannah - can you check on the return of this shipment?"
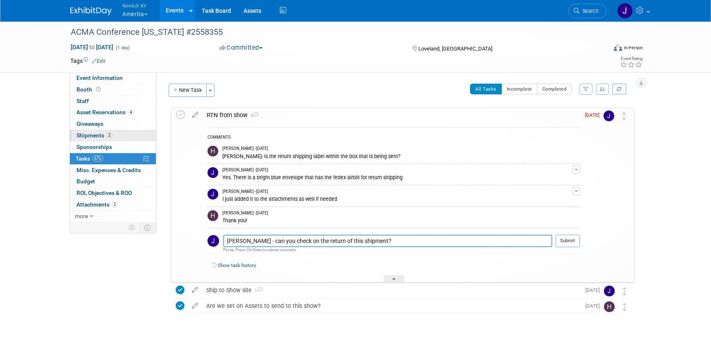
click at [114, 135] on link "2 Shipments 2" at bounding box center [113, 135] width 86 height 11
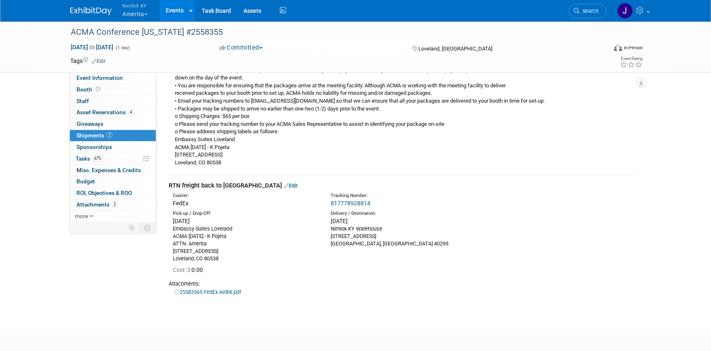
scroll to position [200, 0]
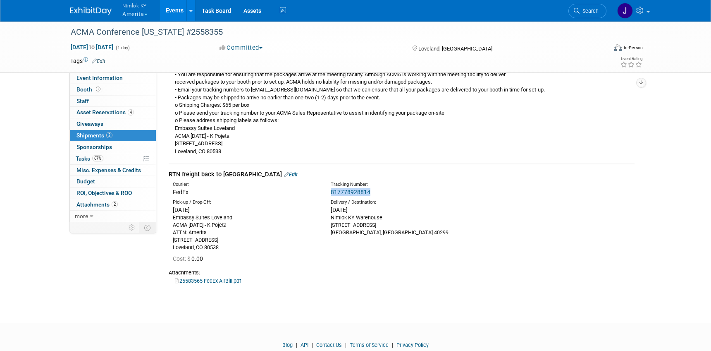
drag, startPoint x: 377, startPoint y: 191, endPoint x: 330, endPoint y: 194, distance: 47.7
click at [330, 194] on div "Tracking Number: 817778928814" at bounding box center [424, 188] width 198 height 15
copy link "817778928814"
click at [115, 160] on link "67% Tasks 67%" at bounding box center [113, 158] width 86 height 11
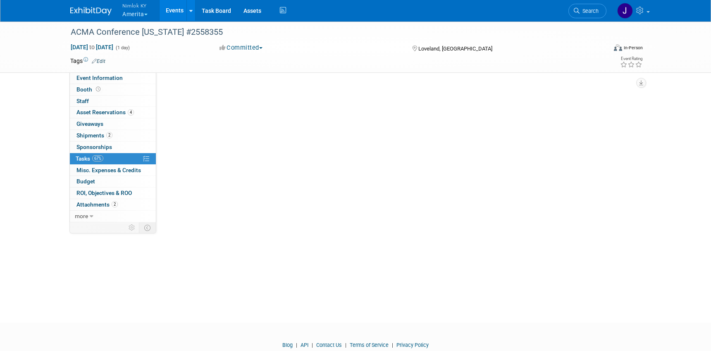
scroll to position [0, 0]
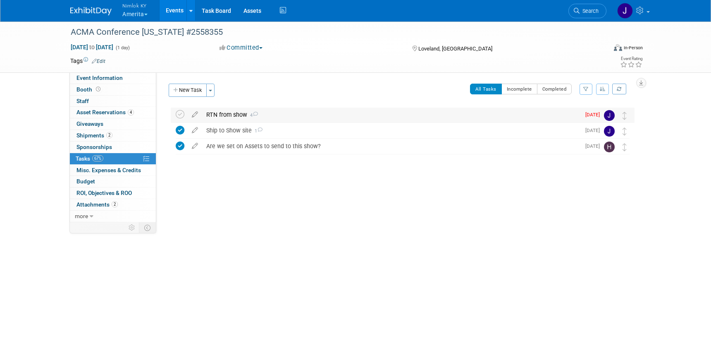
click at [291, 110] on div "RTN from show 4" at bounding box center [391, 115] width 378 height 14
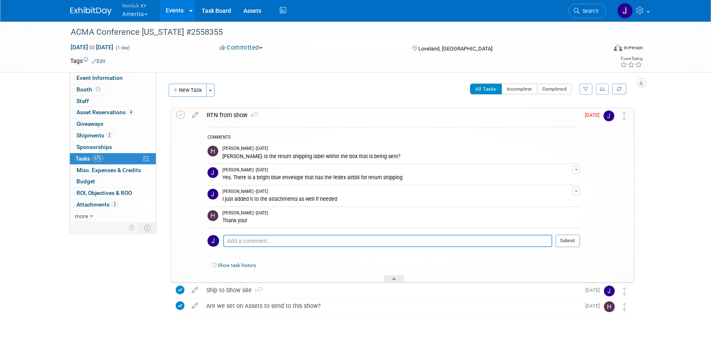
click at [301, 240] on textarea at bounding box center [387, 240] width 329 height 12
type textarea "Hannah - can you check on the return of this shipment?"
click at [566, 239] on button "Submit" at bounding box center [568, 240] width 24 height 12
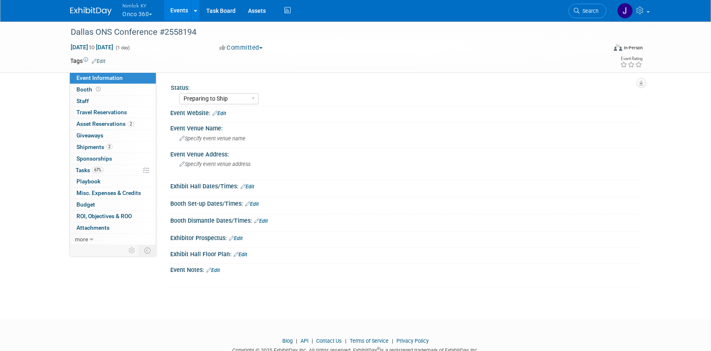
select select "Preparing to Ship"
click at [112, 123] on span "Asset Reservations 2" at bounding box center [105, 123] width 57 height 7
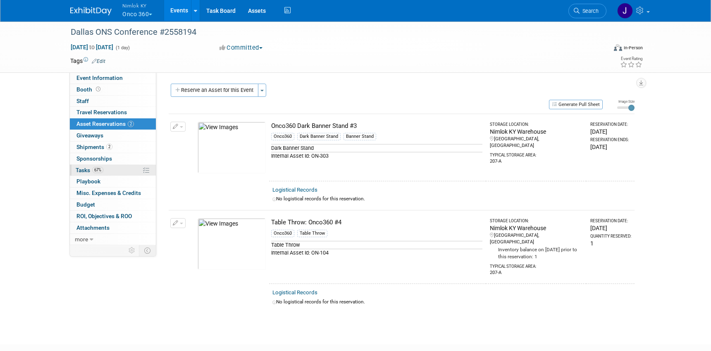
click at [110, 170] on link "67% Tasks 67%" at bounding box center [113, 170] width 86 height 11
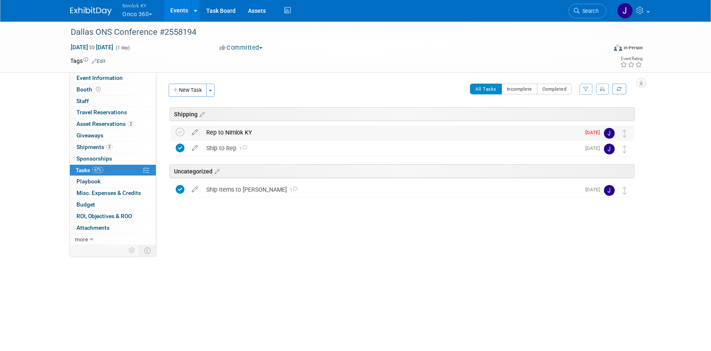
click at [238, 135] on div "Rep to Nimlok KY" at bounding box center [391, 132] width 378 height 14
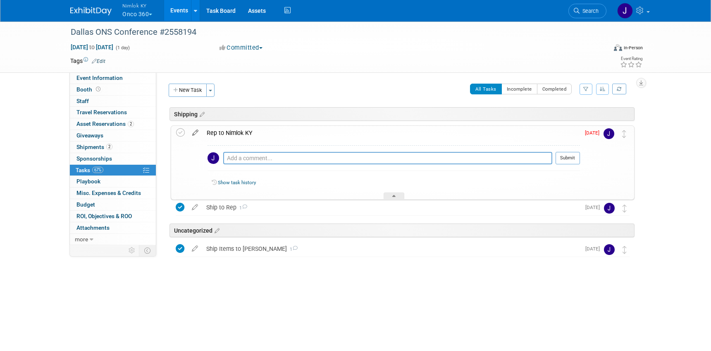
click at [195, 132] on icon at bounding box center [195, 131] width 14 height 10
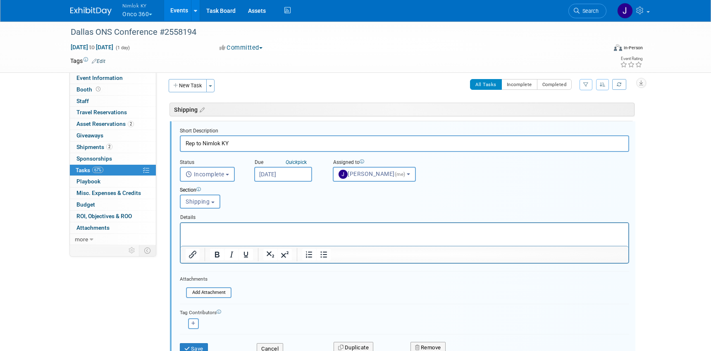
click at [301, 175] on input "Sep 30, 2025" at bounding box center [283, 174] width 58 height 15
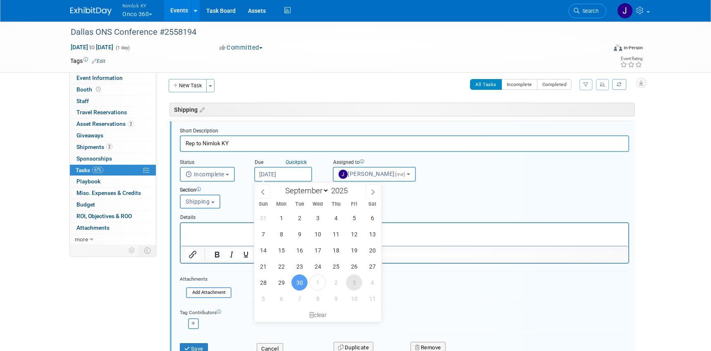
click at [350, 281] on span "3" at bounding box center [354, 282] width 16 height 16
type input "Oct 3, 2025"
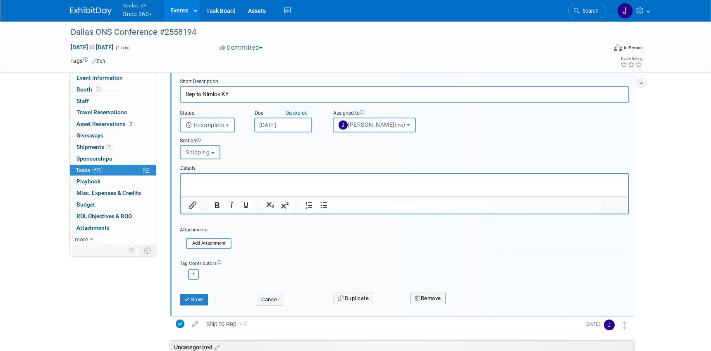
scroll to position [110, 0]
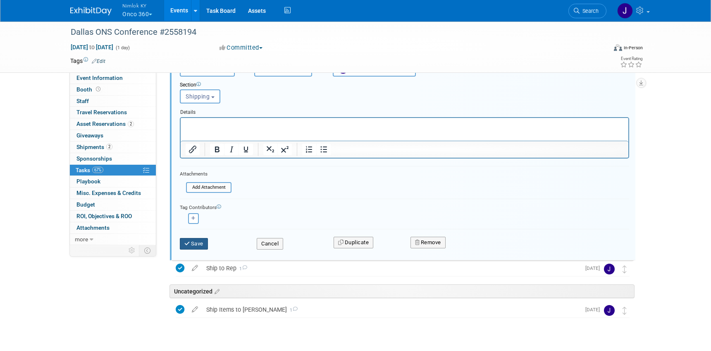
click at [201, 245] on button "Save" at bounding box center [194, 244] width 28 height 12
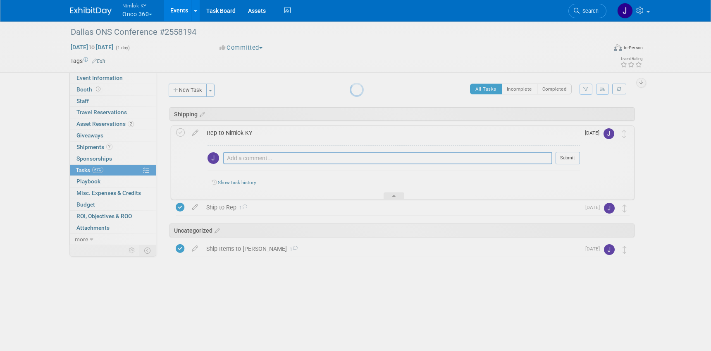
scroll to position [0, 0]
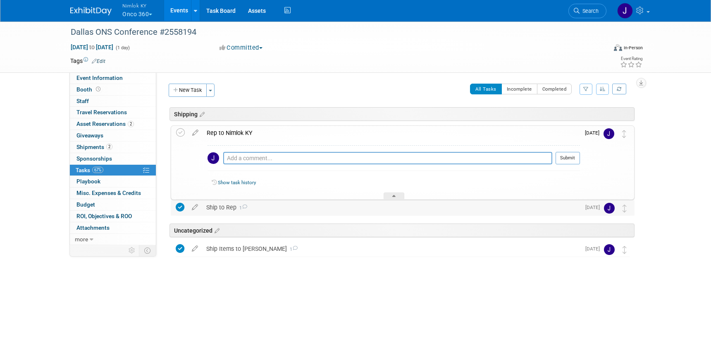
click at [220, 209] on div "Ship to Rep 1" at bounding box center [391, 207] width 378 height 14
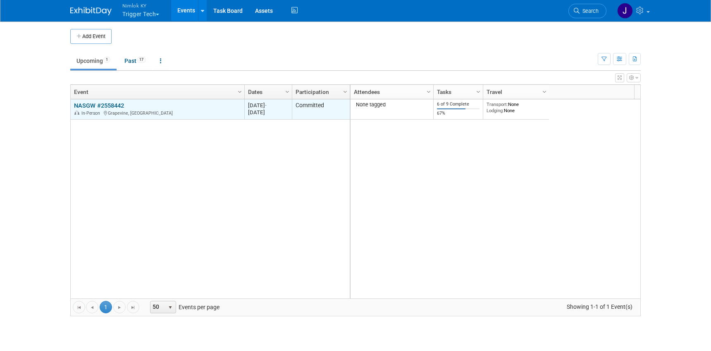
click at [110, 103] on link "NASGW #2558442" at bounding box center [99, 105] width 50 height 7
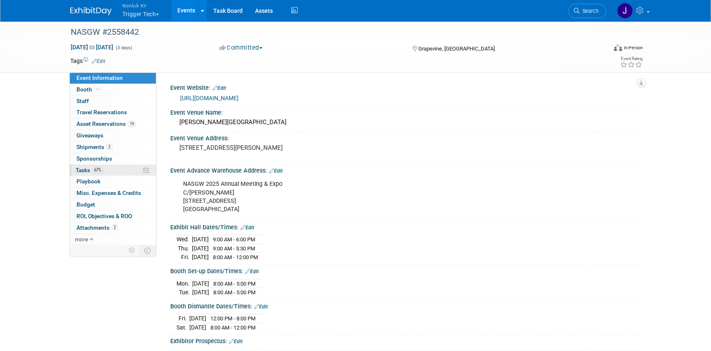
click at [105, 171] on link "67% Tasks 67%" at bounding box center [113, 170] width 86 height 11
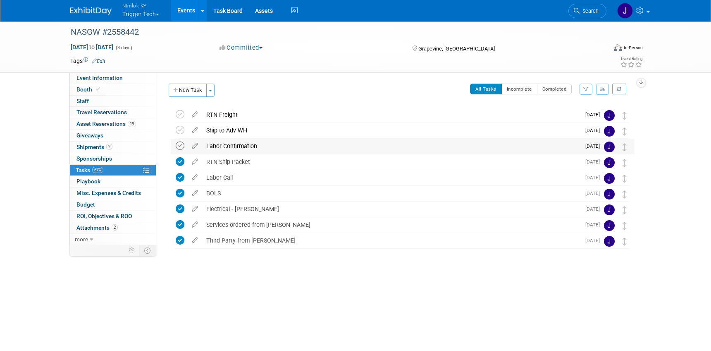
click at [178, 143] on icon at bounding box center [180, 145] width 9 height 9
click at [189, 91] on button "New Task" at bounding box center [188, 90] width 38 height 13
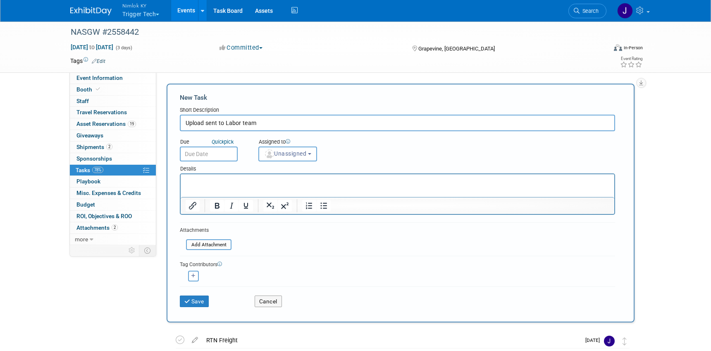
type input "Upload sent to Labor team"
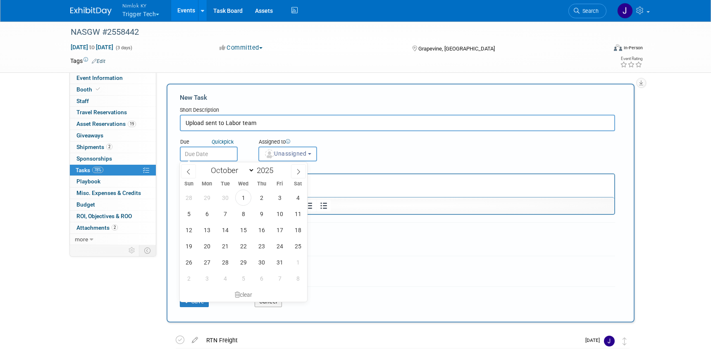
click at [208, 157] on input "text" at bounding box center [209, 153] width 58 height 15
click at [242, 195] on span "1" at bounding box center [243, 197] width 16 height 16
type input "Oct 1, 2025"
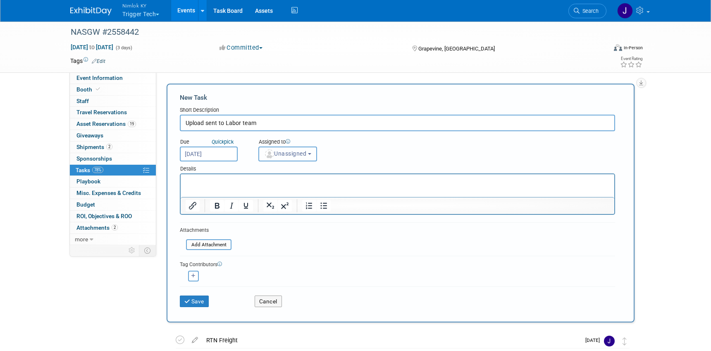
click at [278, 155] on span "Unassigned" at bounding box center [285, 153] width 42 height 7
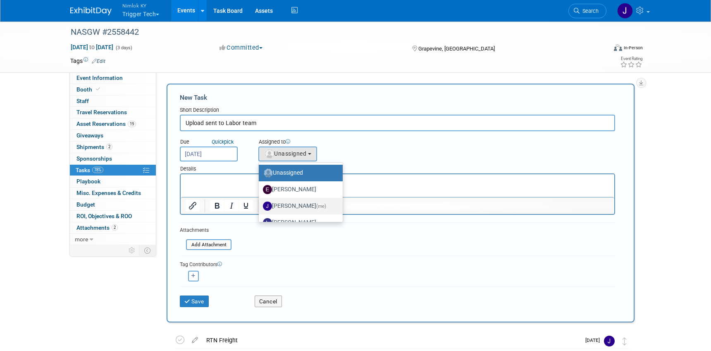
click at [295, 205] on label "Jamie Dunn (me)" at bounding box center [299, 205] width 72 height 13
click at [260, 205] on input "Jamie Dunn (me)" at bounding box center [257, 204] width 5 height 5
select select "6959d863-ee32-42c4-bffe-2330cab25484"
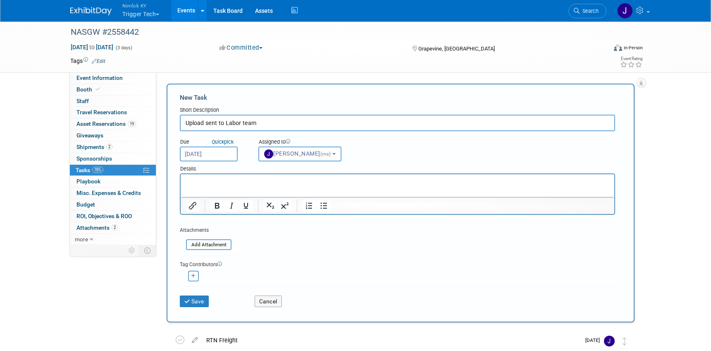
click at [225, 186] on html at bounding box center [398, 180] width 434 height 12
click at [203, 301] on button "Save" at bounding box center [194, 301] width 29 height 12
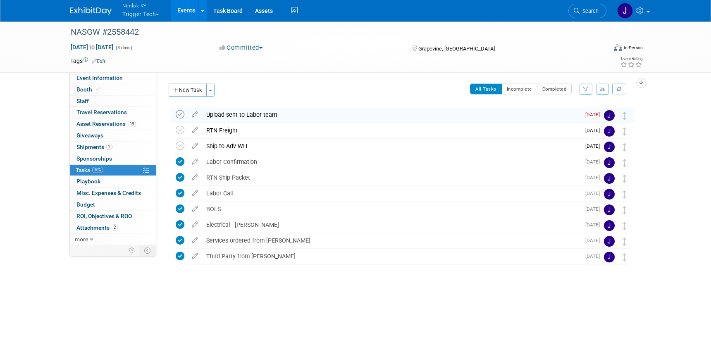
click at [180, 114] on icon at bounding box center [180, 114] width 9 height 9
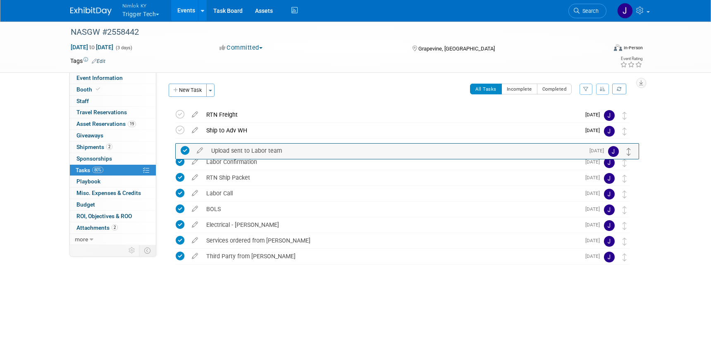
drag, startPoint x: 624, startPoint y: 116, endPoint x: 629, endPoint y: 151, distance: 35.9
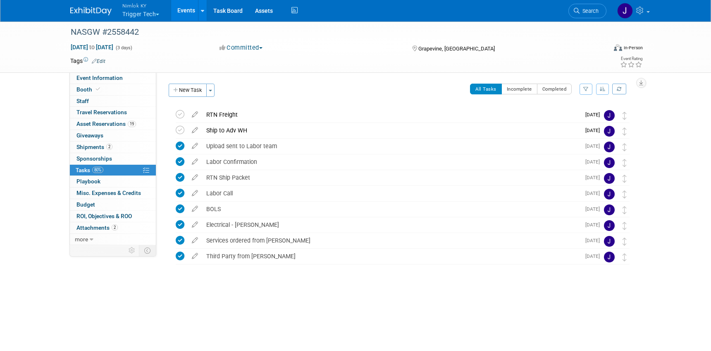
click at [193, 88] on button "New Task" at bounding box center [188, 90] width 38 height 13
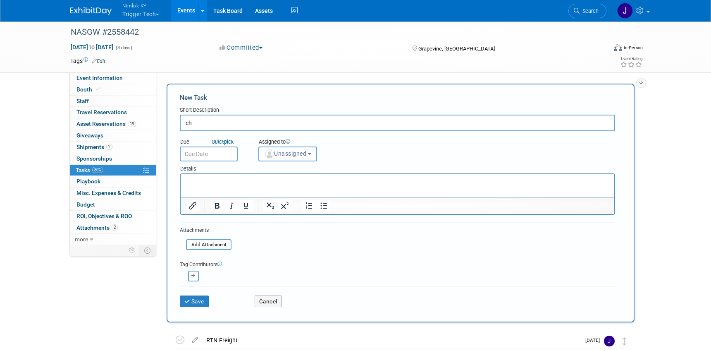
type input "c"
type input "Schedule call with City Manager - Marc Santos"
click at [206, 160] on body "Nimlok KY Trigger Tech Explore: My Workspaces 48 Go to Workspace: Accurate Perf…" at bounding box center [355, 175] width 711 height 351
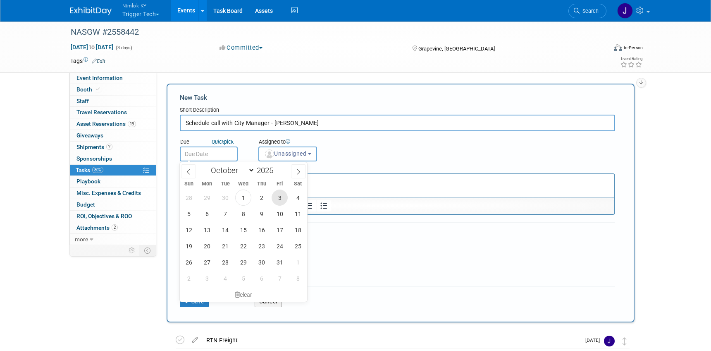
click at [282, 198] on span "3" at bounding box center [280, 197] width 16 height 16
type input "Oct 3, 2025"
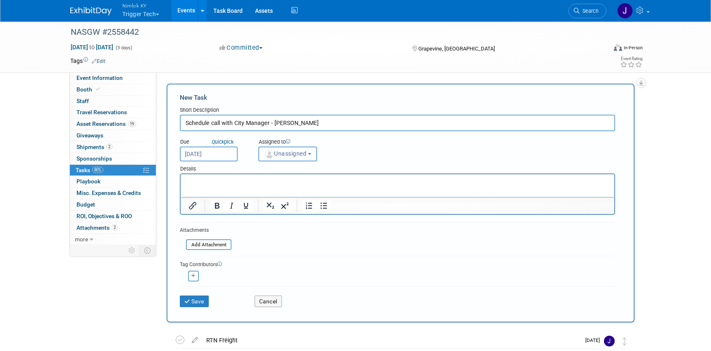
click at [292, 153] on span "Unassigned" at bounding box center [285, 153] width 42 height 7
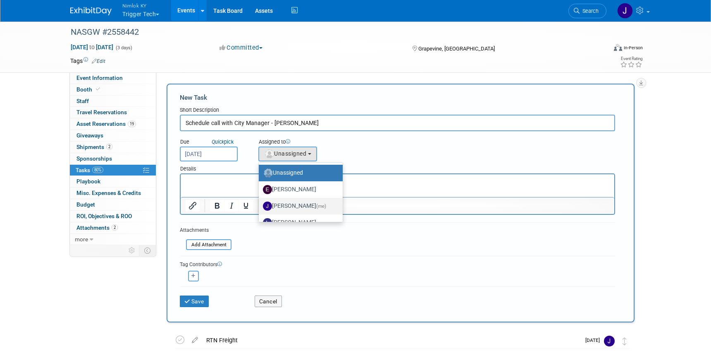
click at [298, 203] on label "Jamie Dunn (me)" at bounding box center [299, 205] width 72 height 13
click at [260, 203] on input "Jamie Dunn (me)" at bounding box center [257, 204] width 5 height 5
select select "6959d863-ee32-42c4-bffe-2330cab25484"
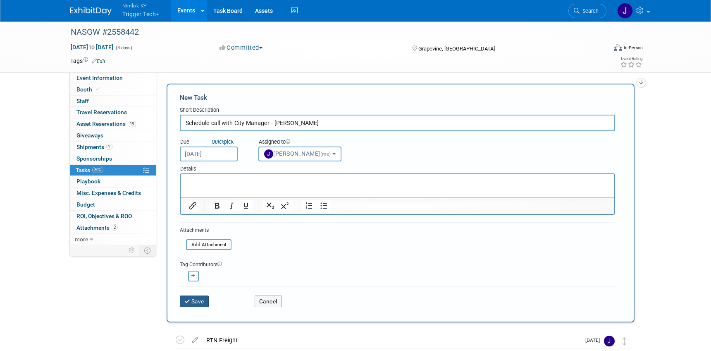
click at [199, 301] on button "Save" at bounding box center [194, 301] width 29 height 12
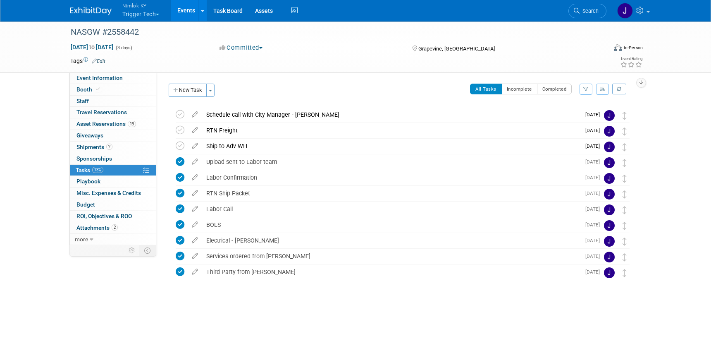
click at [151, 14] on button "Nimlok KY Trigger Tech" at bounding box center [146, 11] width 48 height 22
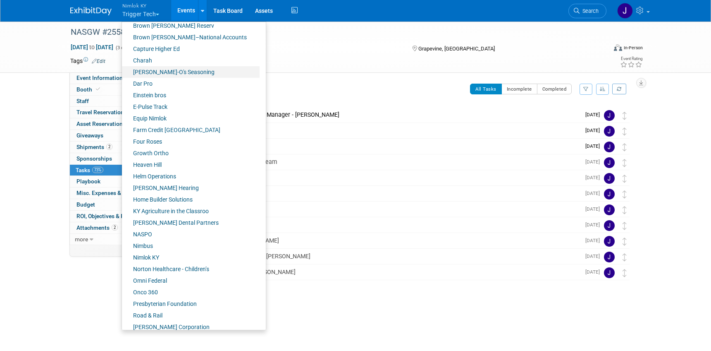
scroll to position [169, 0]
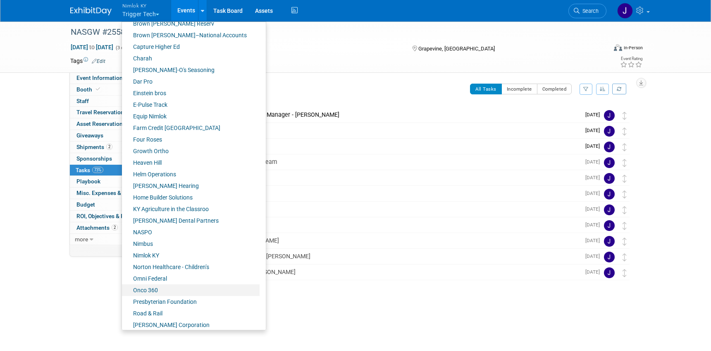
click at [163, 288] on link "Onco 360" at bounding box center [191, 290] width 138 height 12
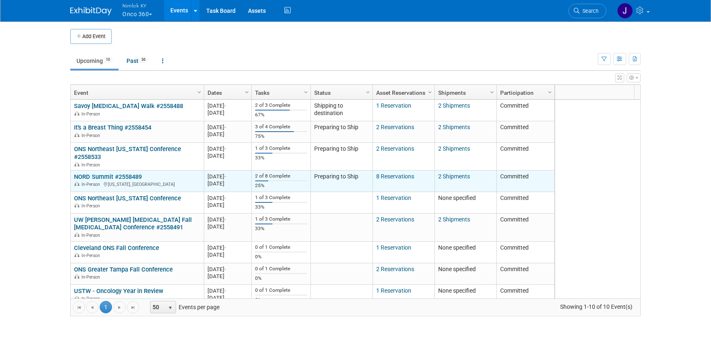
click at [120, 173] on link "NORD Summit #2558489" at bounding box center [108, 176] width 68 height 7
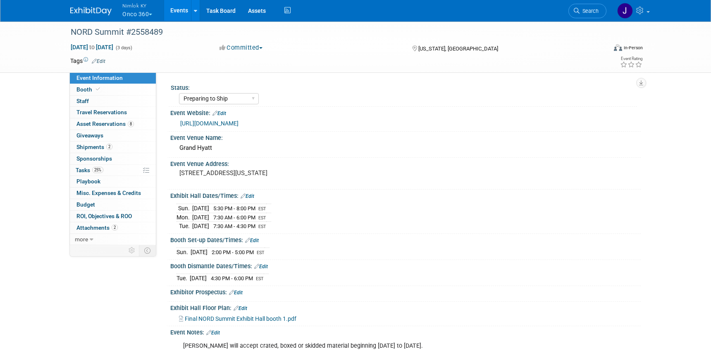
select select "Preparing to Ship"
click at [117, 171] on link "25% Tasks 25%" at bounding box center [113, 170] width 86 height 11
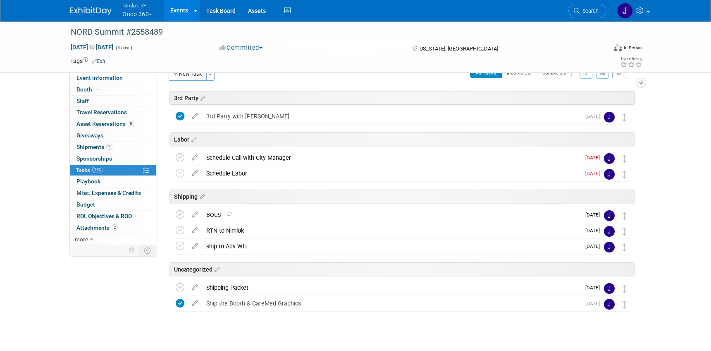
scroll to position [28, 0]
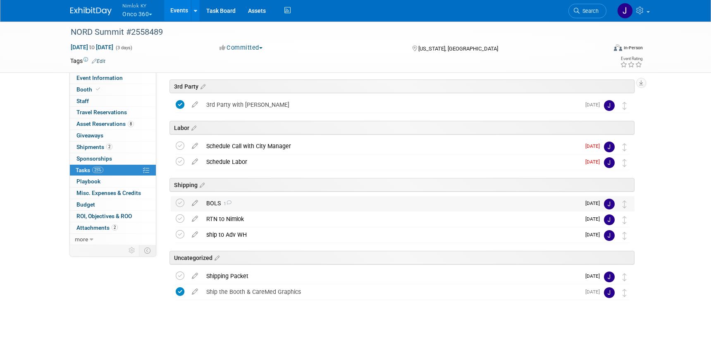
click at [235, 205] on div "BOLS 1" at bounding box center [391, 203] width 378 height 14
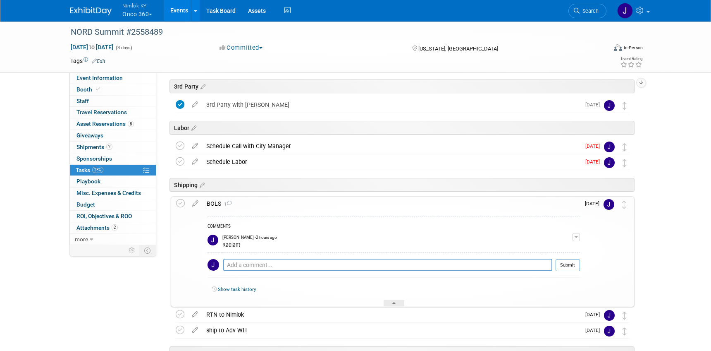
click at [235, 205] on div "BOLS 1" at bounding box center [392, 203] width 378 height 14
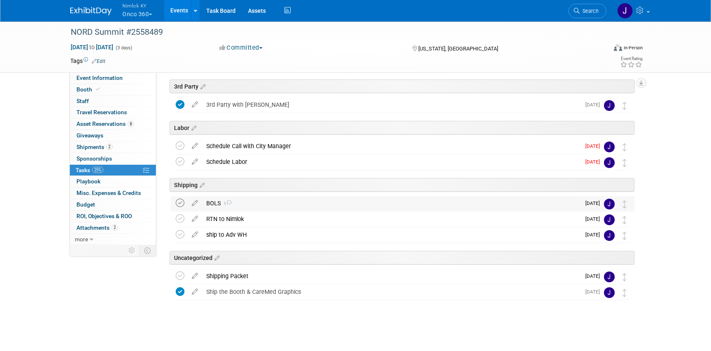
click at [181, 201] on icon at bounding box center [180, 203] width 9 height 9
click at [337, 290] on div "Ship the Booth & CareMed Graphics" at bounding box center [391, 292] width 378 height 14
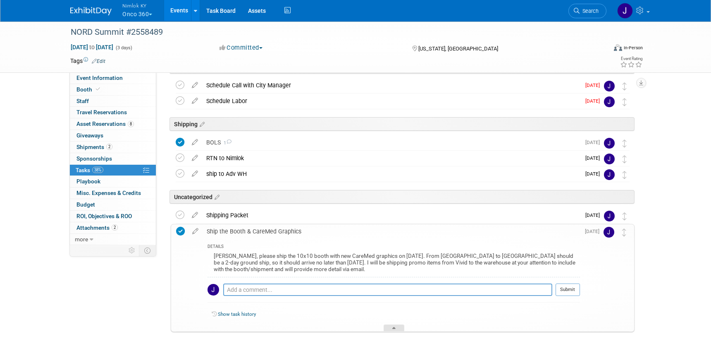
click at [395, 329] on icon at bounding box center [393, 329] width 3 height 5
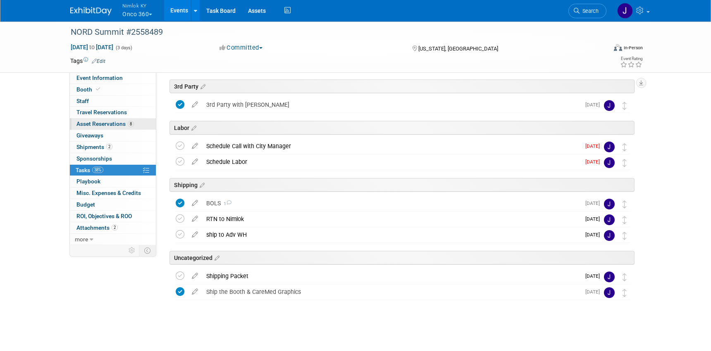
click at [119, 124] on span "Asset Reservations 8" at bounding box center [105, 123] width 57 height 7
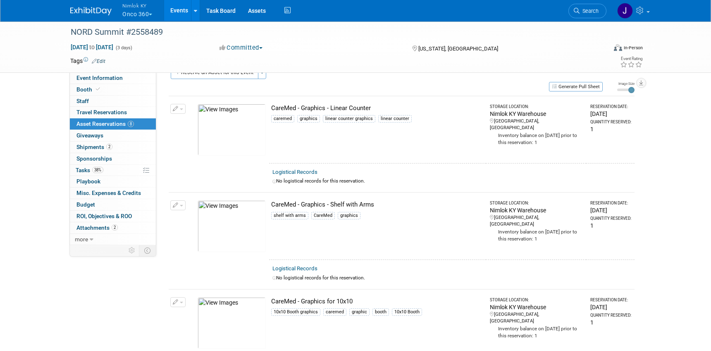
scroll to position [0, 0]
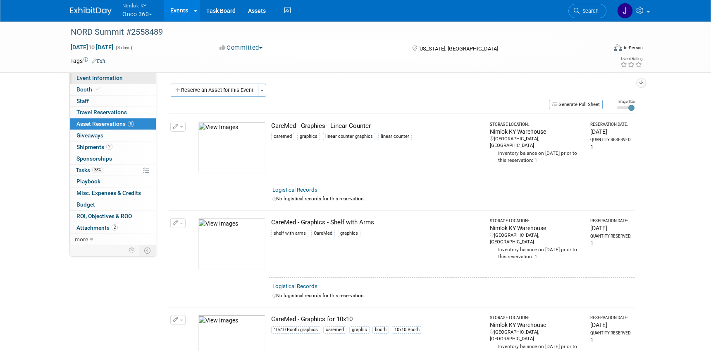
click at [117, 77] on span "Event Information" at bounding box center [100, 77] width 46 height 7
select select "Preparing to Ship"
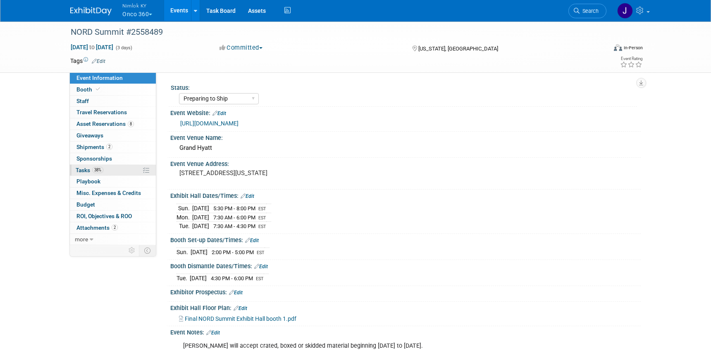
click at [126, 172] on link "38% Tasks 38%" at bounding box center [113, 170] width 86 height 11
